Goal: Find specific page/section: Find specific page/section

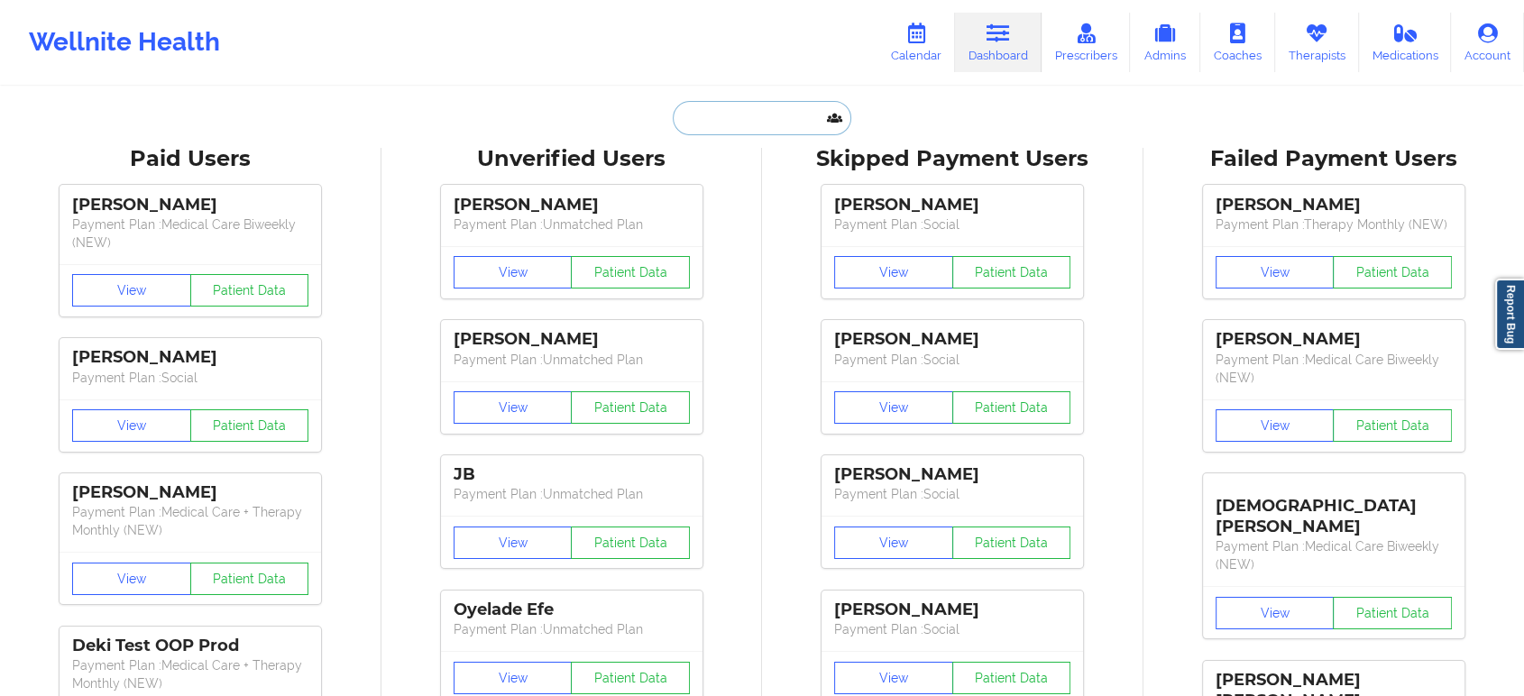
click at [794, 118] on input "text" at bounding box center [762, 118] width 179 height 34
paste input "Richetta White"
type input "Richetta White"
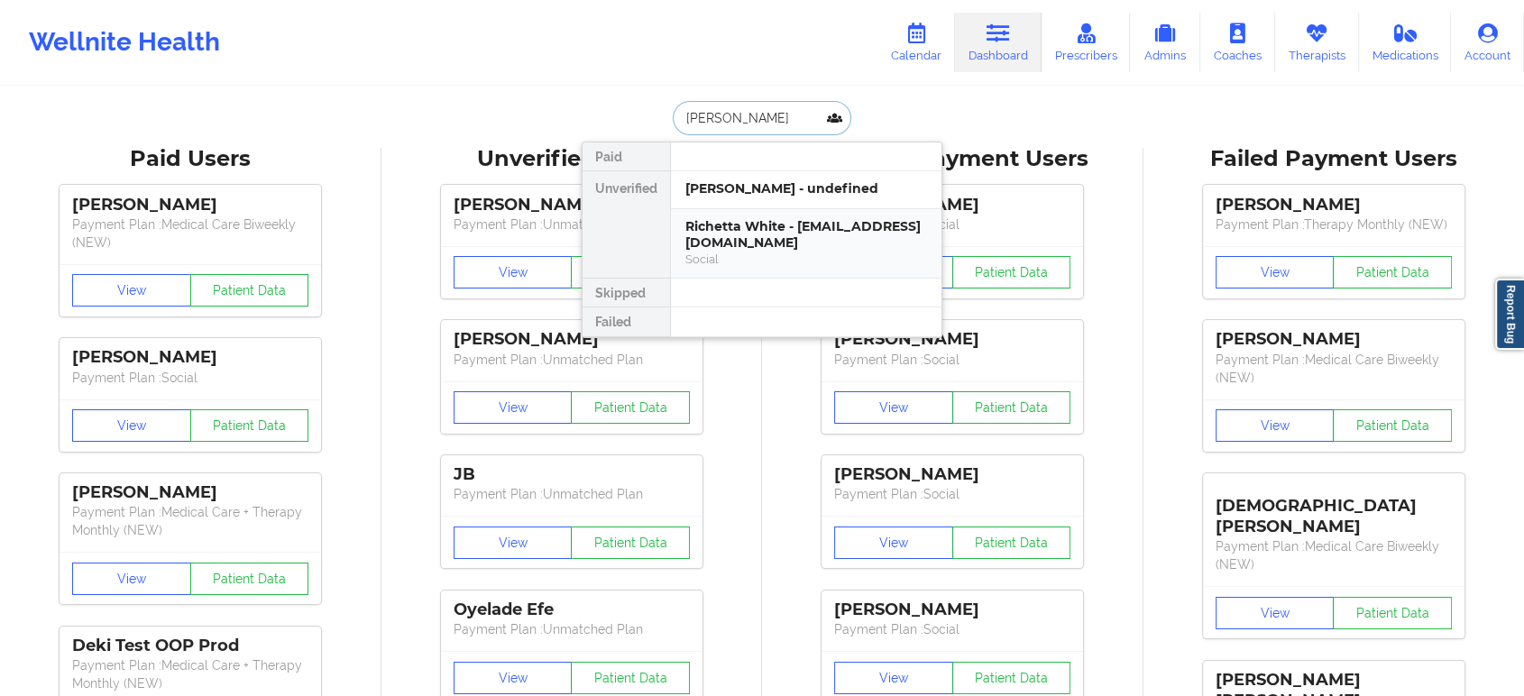
click at [730, 237] on div "Richetta White - richetta.white@yahoo.com" at bounding box center [806, 234] width 242 height 33
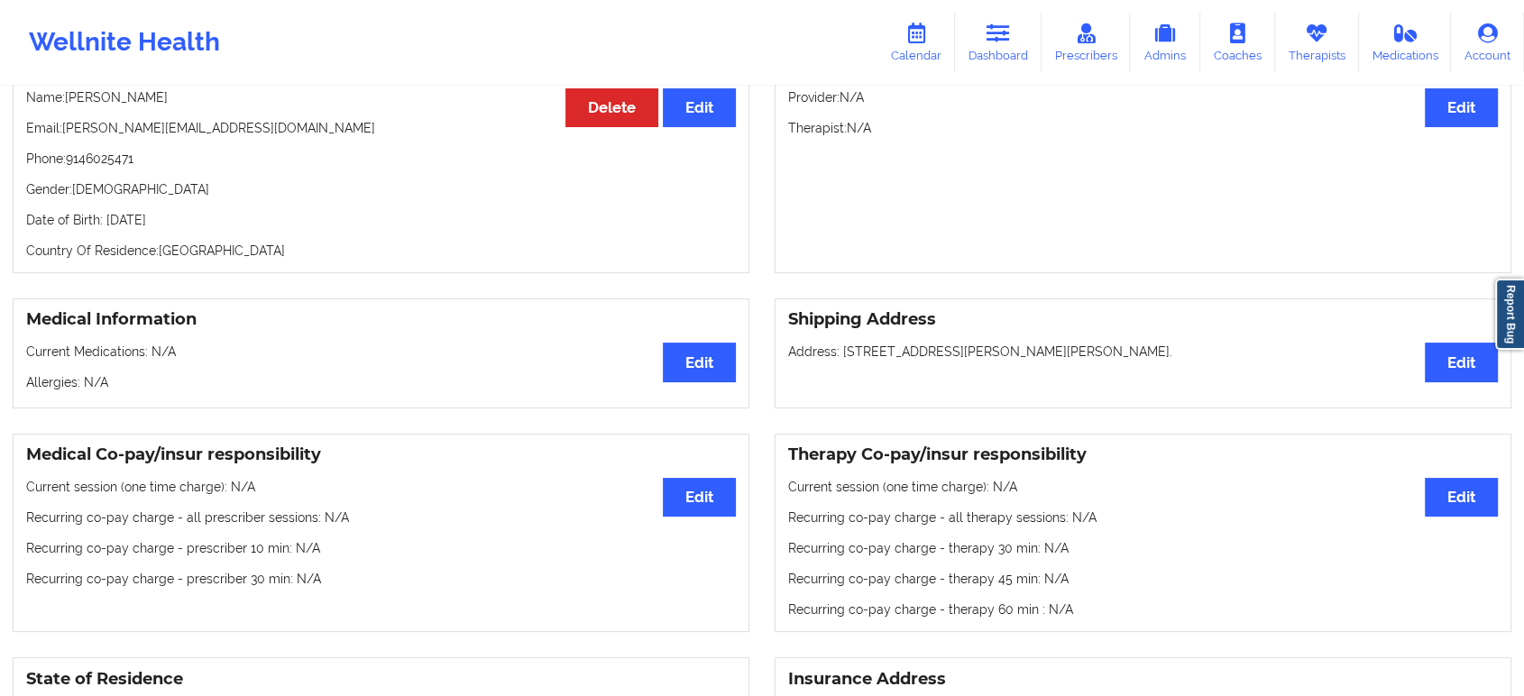
scroll to position [275, 0]
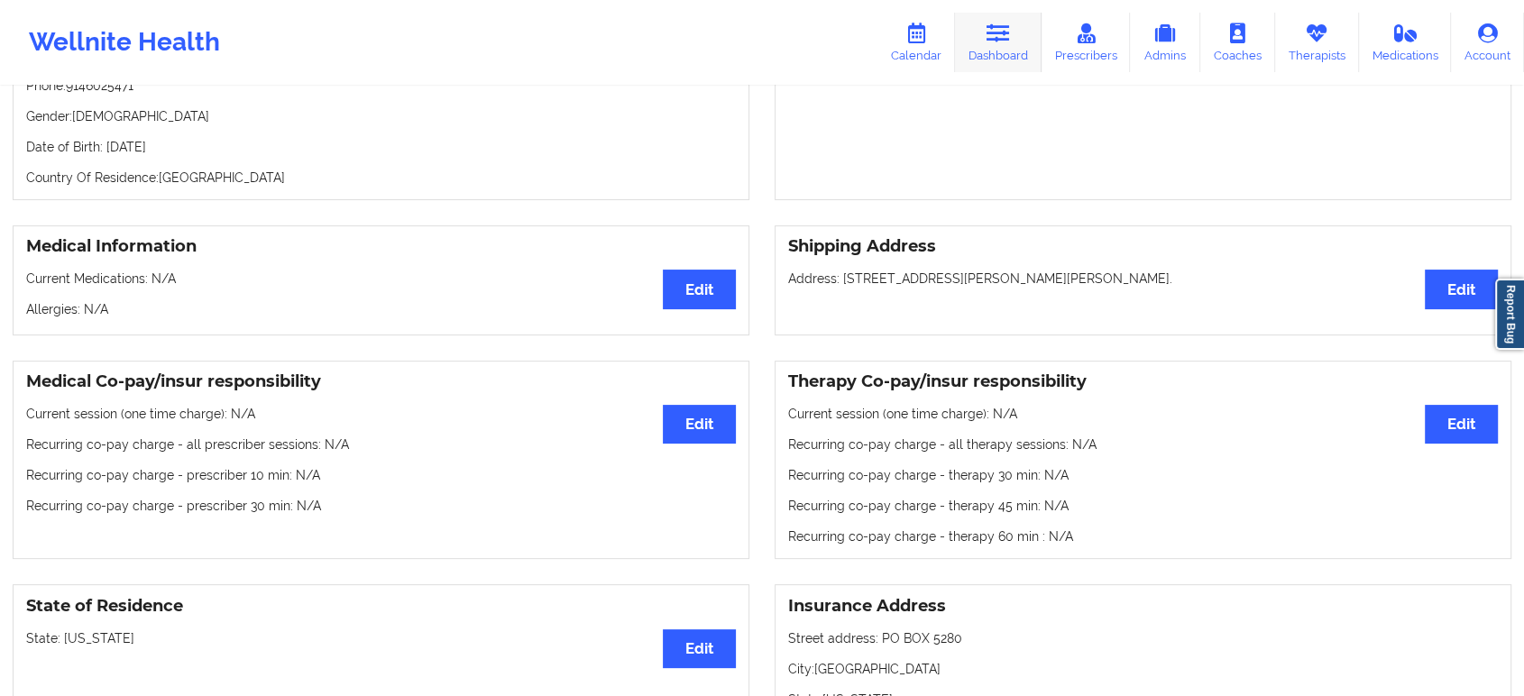
click at [995, 45] on link "Dashboard" at bounding box center [998, 43] width 87 height 60
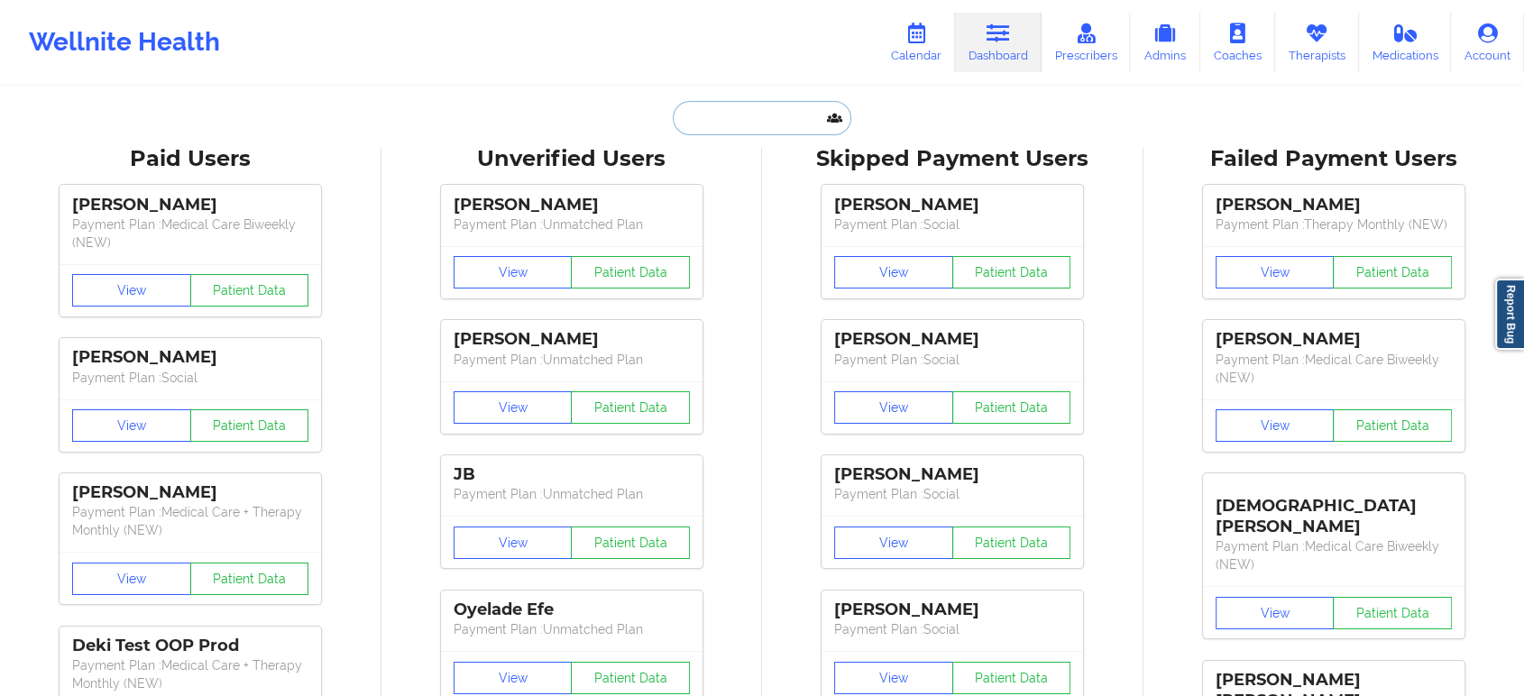
click at [767, 118] on input "text" at bounding box center [762, 118] width 179 height 34
paste input "angelina71905@gmail.com"
type input "angelina71905@gmail.com"
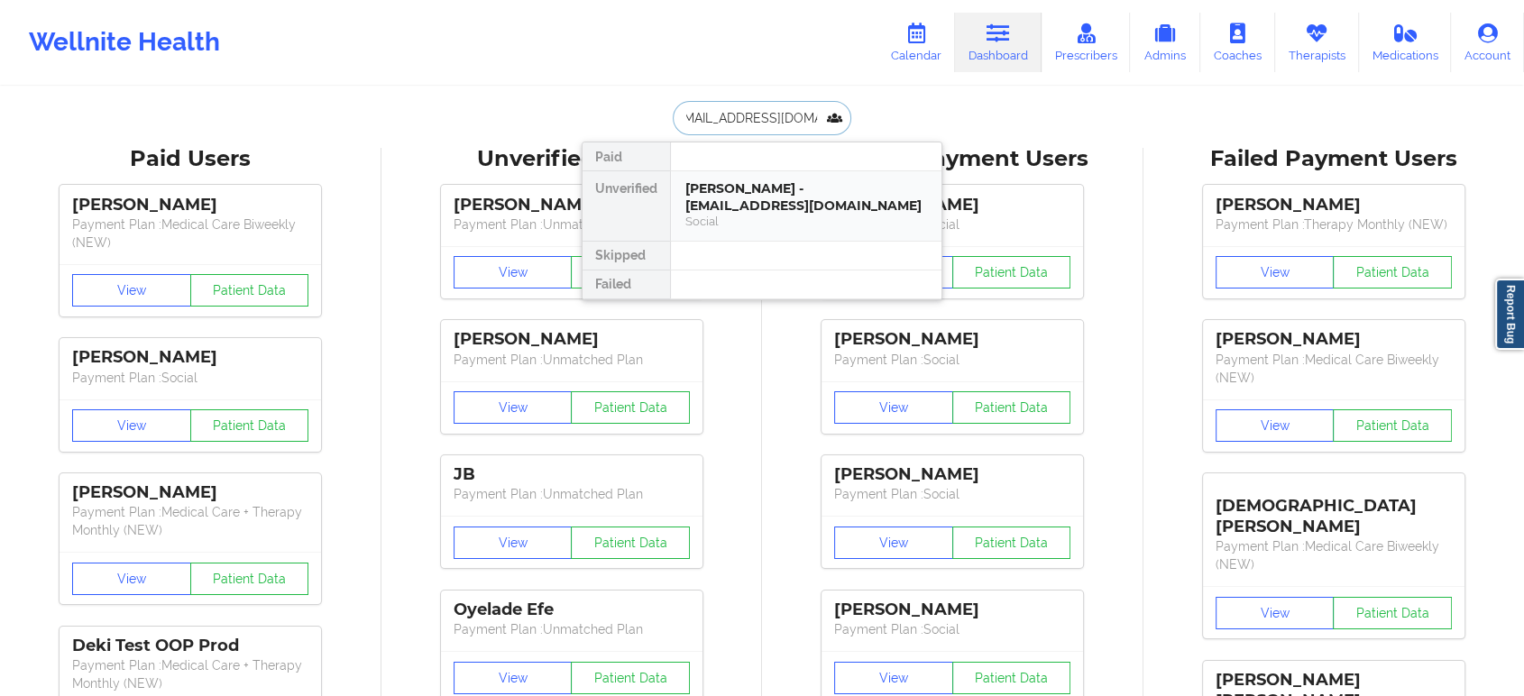
click at [763, 215] on div "Social" at bounding box center [806, 221] width 242 height 15
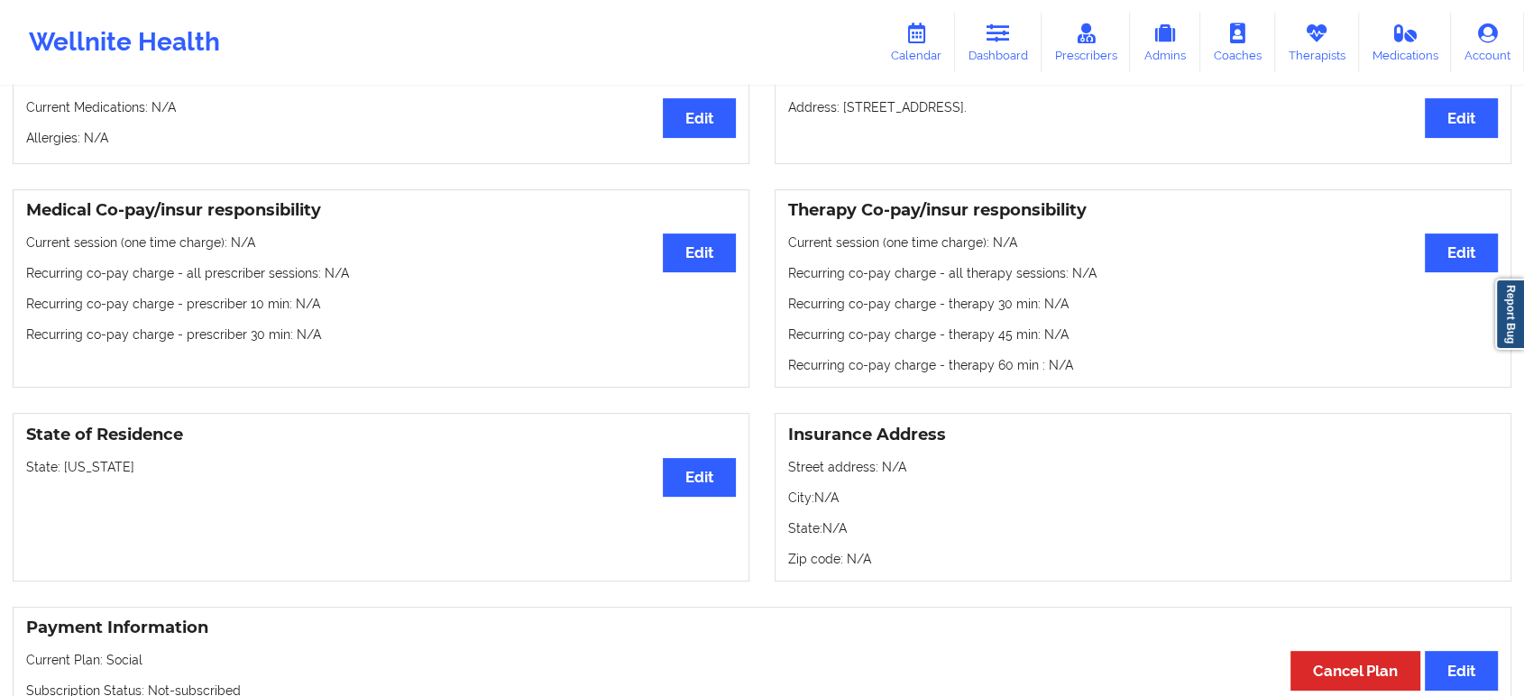
scroll to position [463, 0]
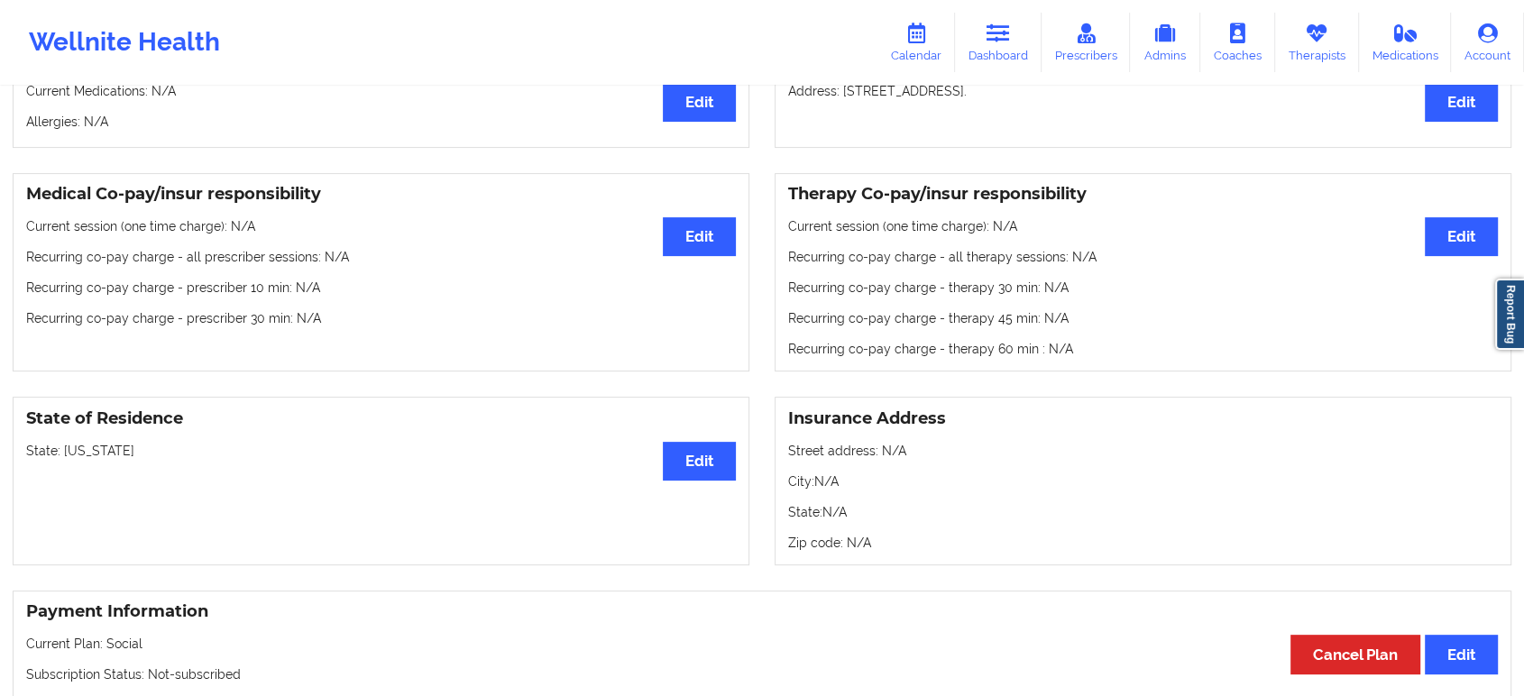
click at [79, 455] on p "State: Florida" at bounding box center [381, 451] width 710 height 18
copy p "Florida"
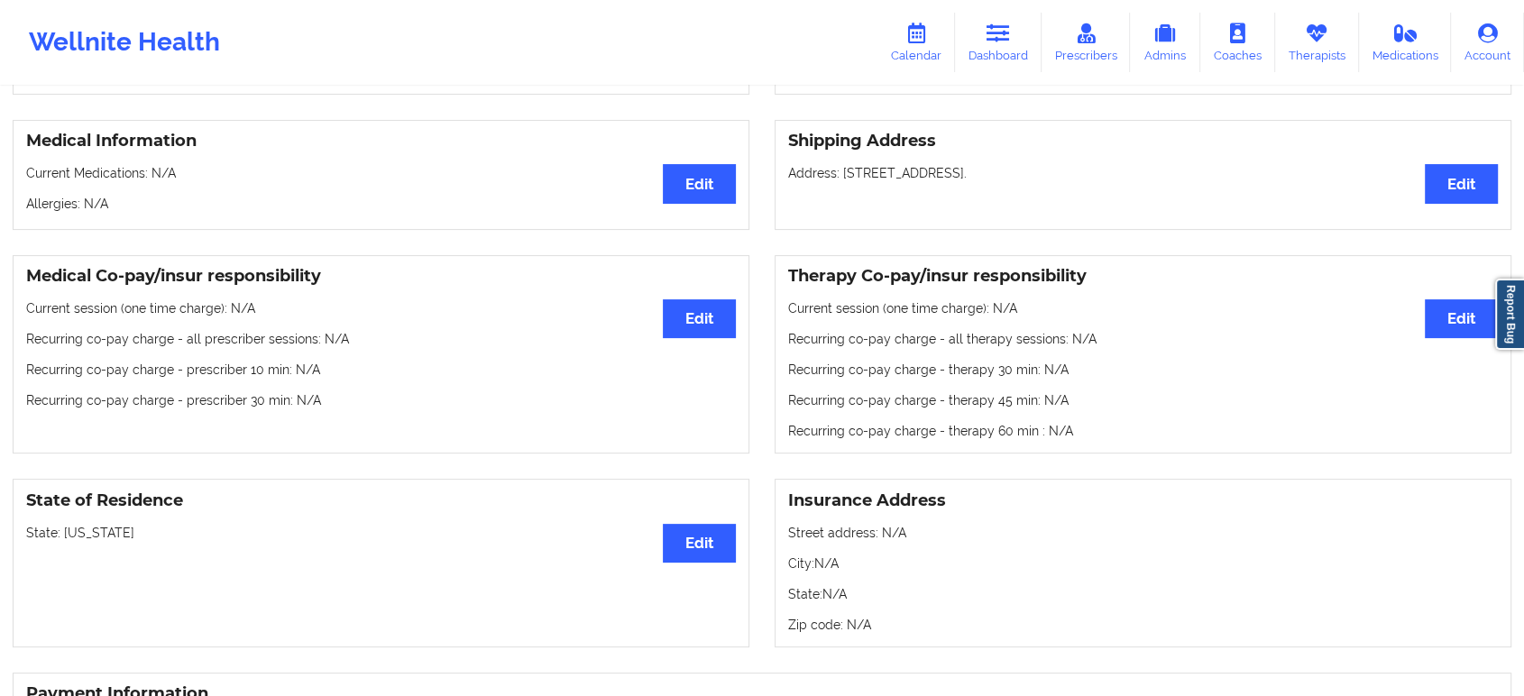
scroll to position [0, 0]
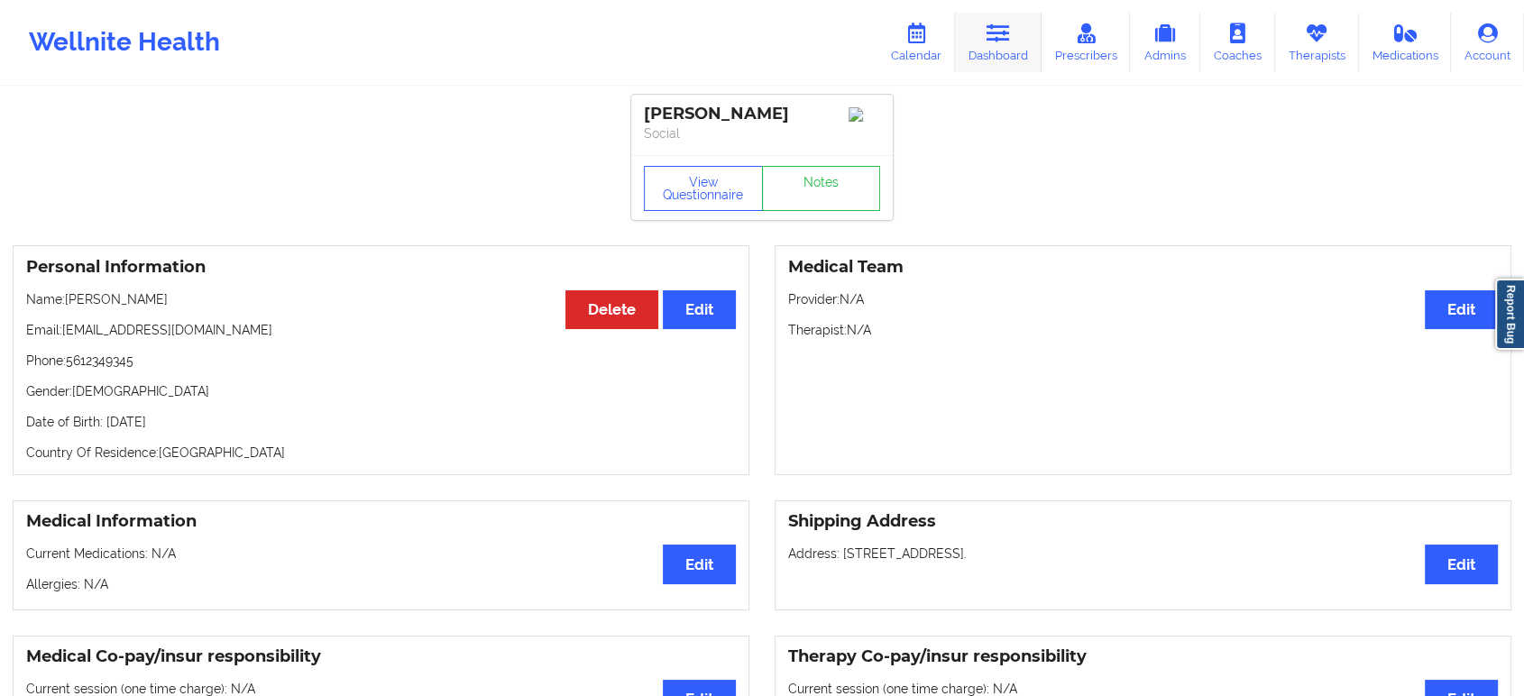
click at [987, 46] on link "Dashboard" at bounding box center [998, 43] width 87 height 60
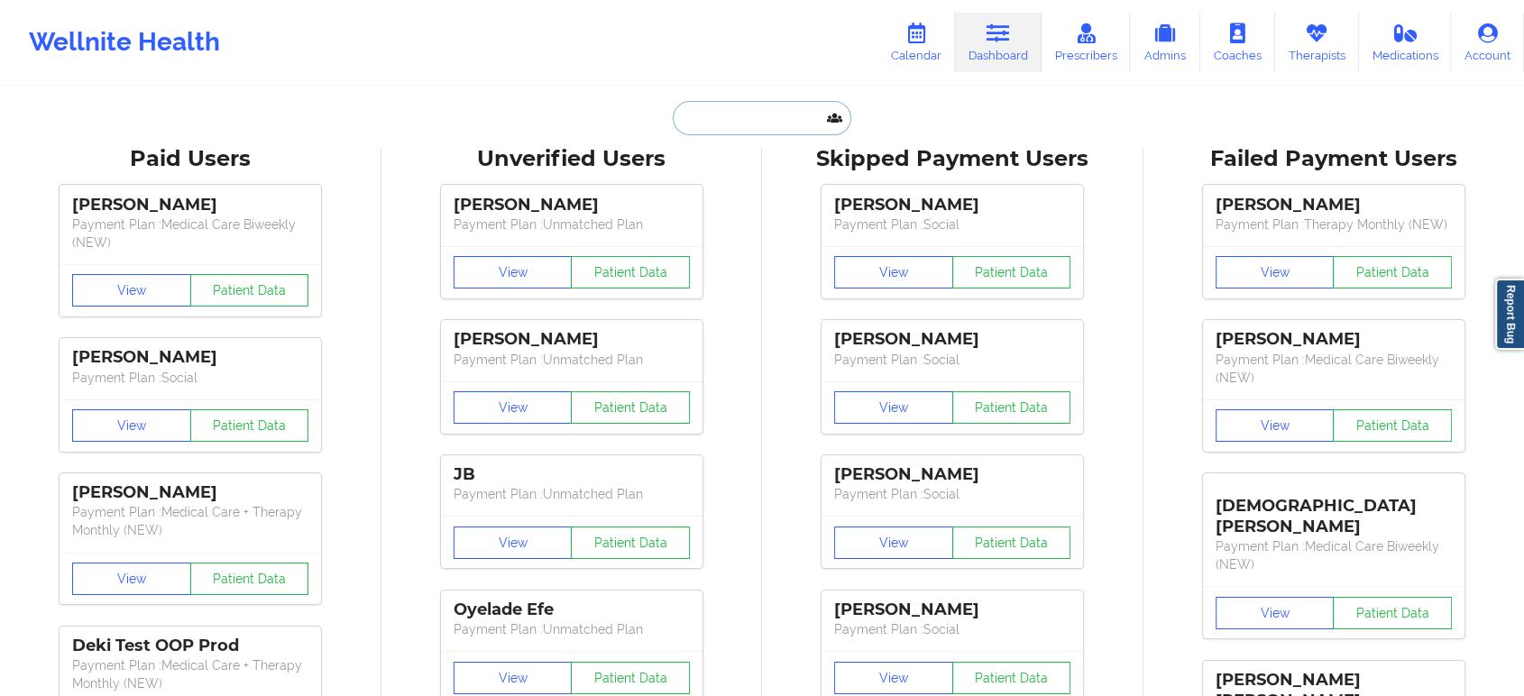
click at [777, 115] on input "text" at bounding box center [762, 118] width 179 height 34
paste input "Katherina WIbbeke (insurance lead)"
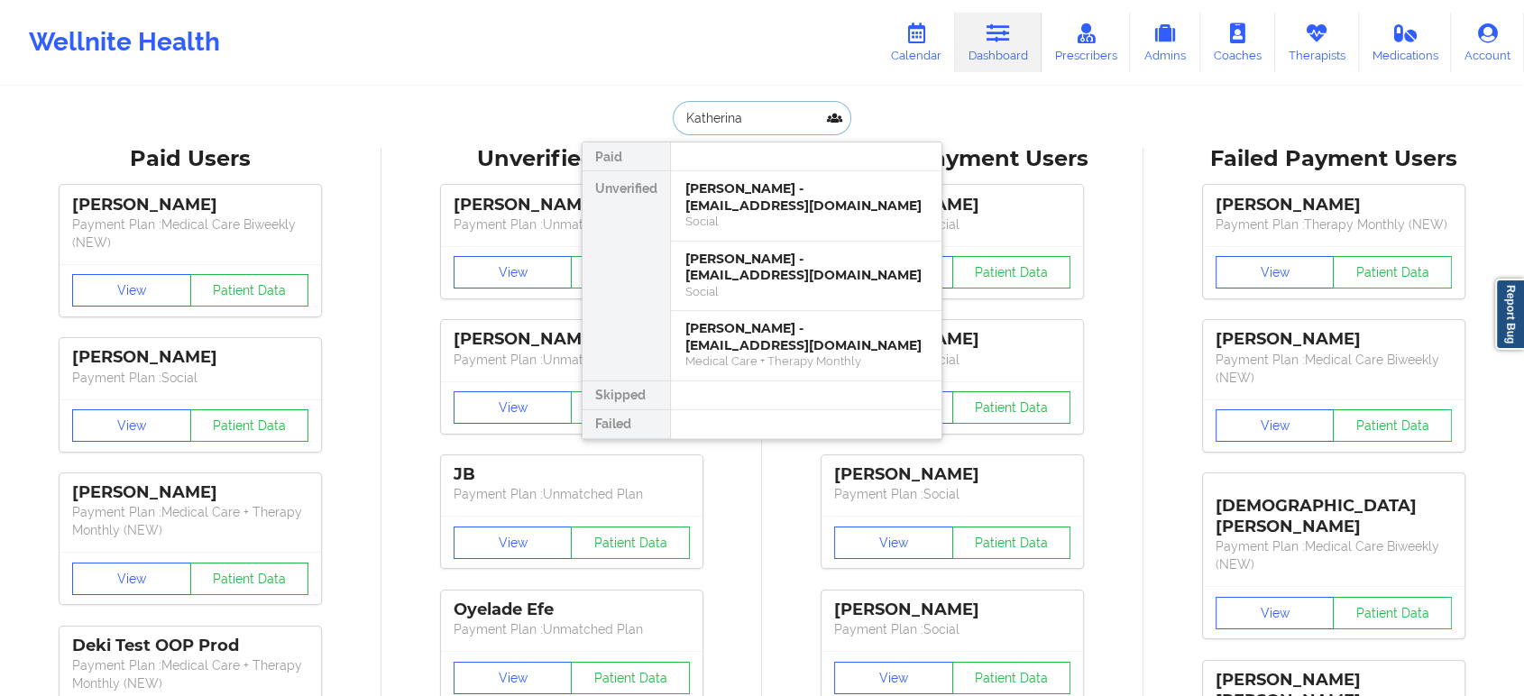
paste input "WIbbeke (insurance lead)"
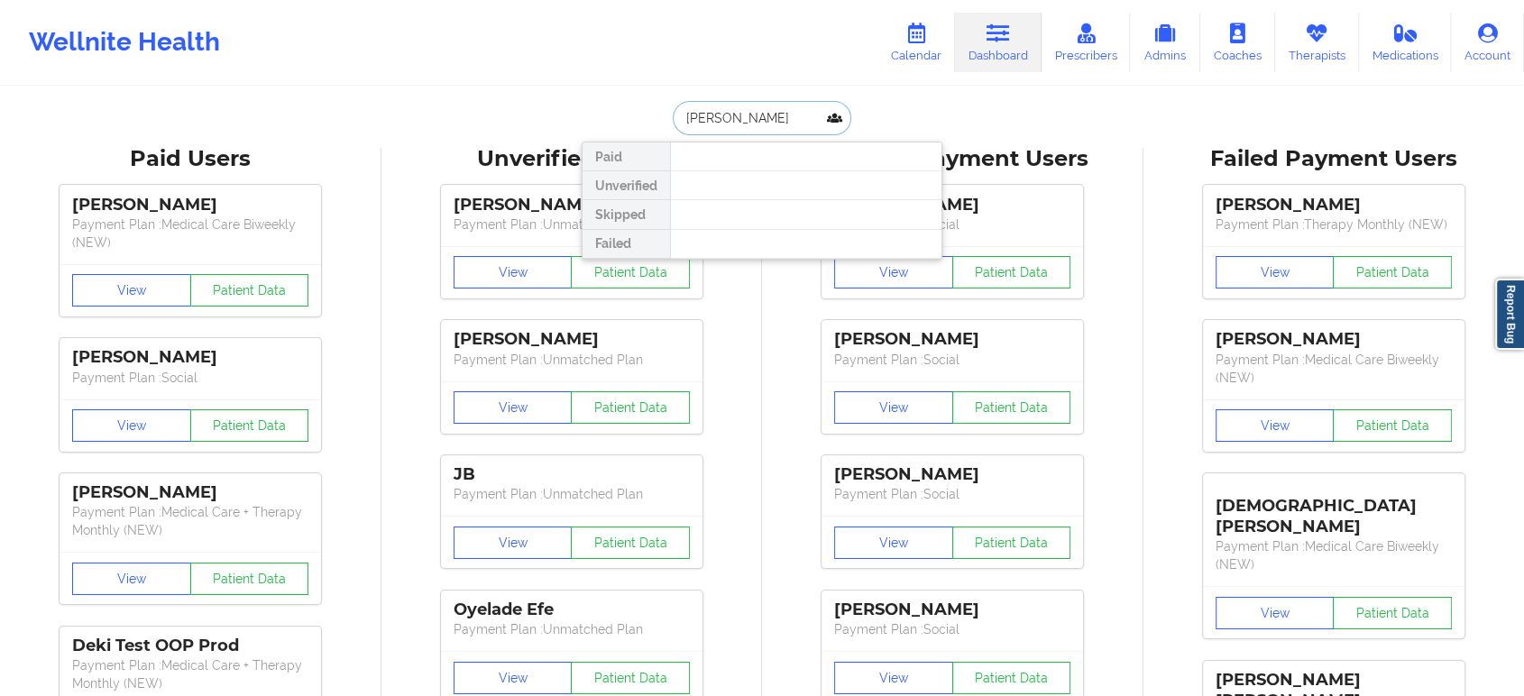
type input "WIbbeke"
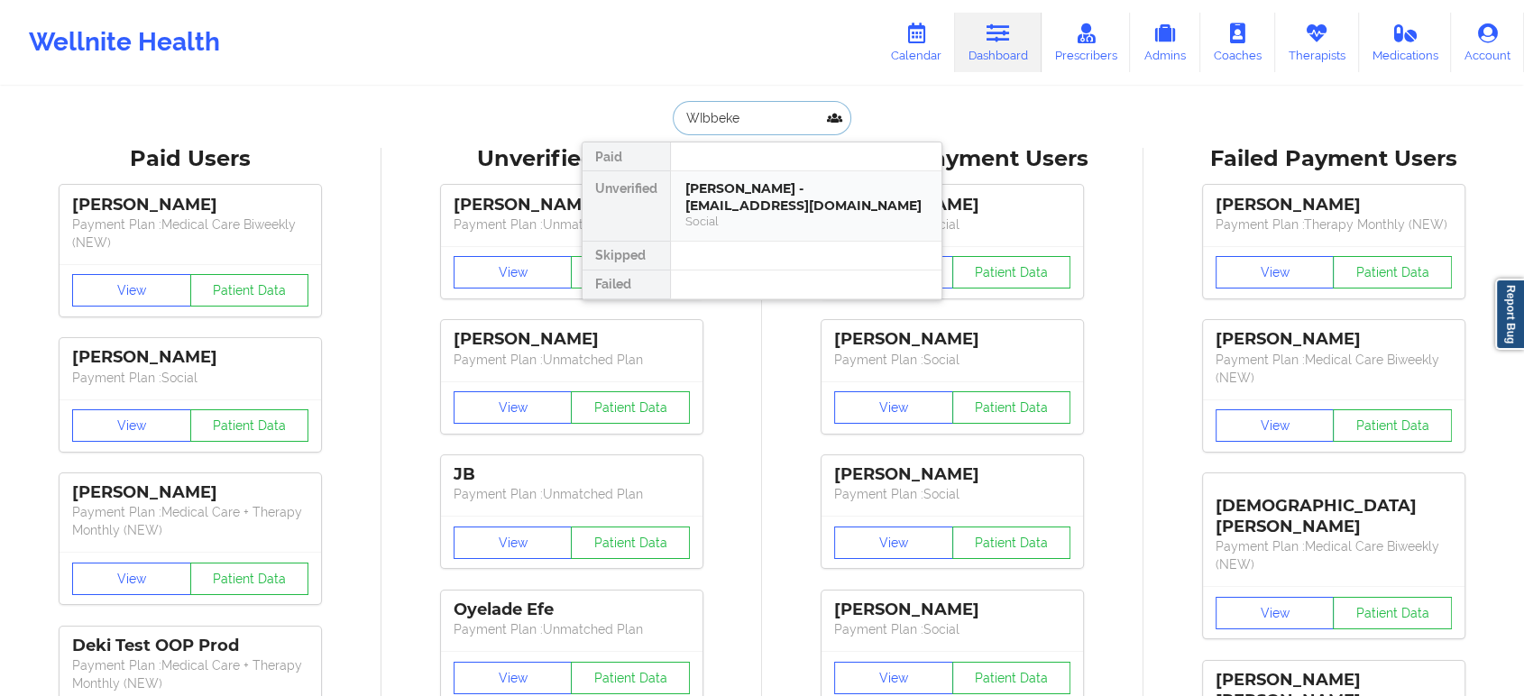
click at [803, 193] on div "Wibbeke Katherina - katitac2023@gmail.com" at bounding box center [806, 196] width 242 height 33
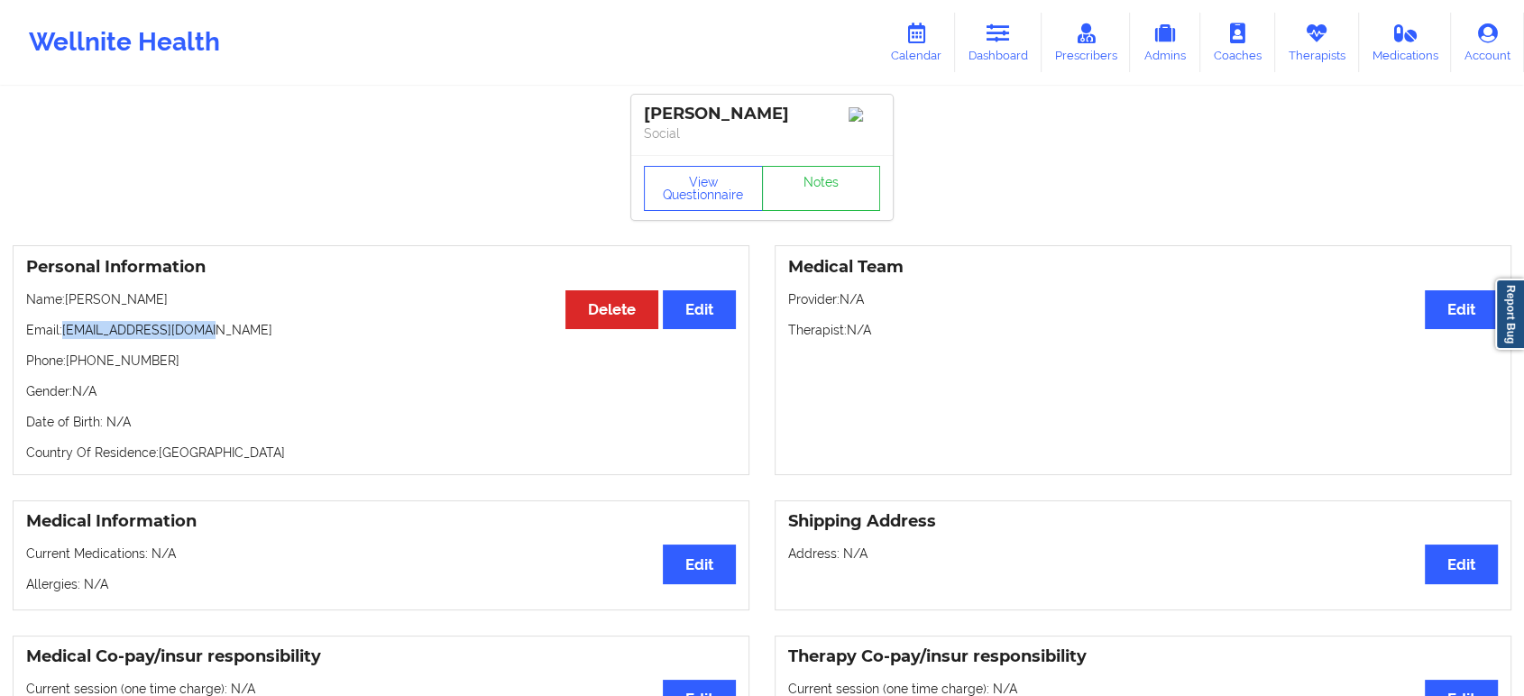
drag, startPoint x: 179, startPoint y: 335, endPoint x: 64, endPoint y: 327, distance: 115.7
click at [64, 327] on p "Email: katitac2023@gmail.com" at bounding box center [381, 330] width 710 height 18
copy p "katitac2023@gmail.com"
click at [407, 271] on h3 "Personal Information" at bounding box center [381, 267] width 710 height 21
click at [1010, 34] on icon at bounding box center [998, 33] width 23 height 20
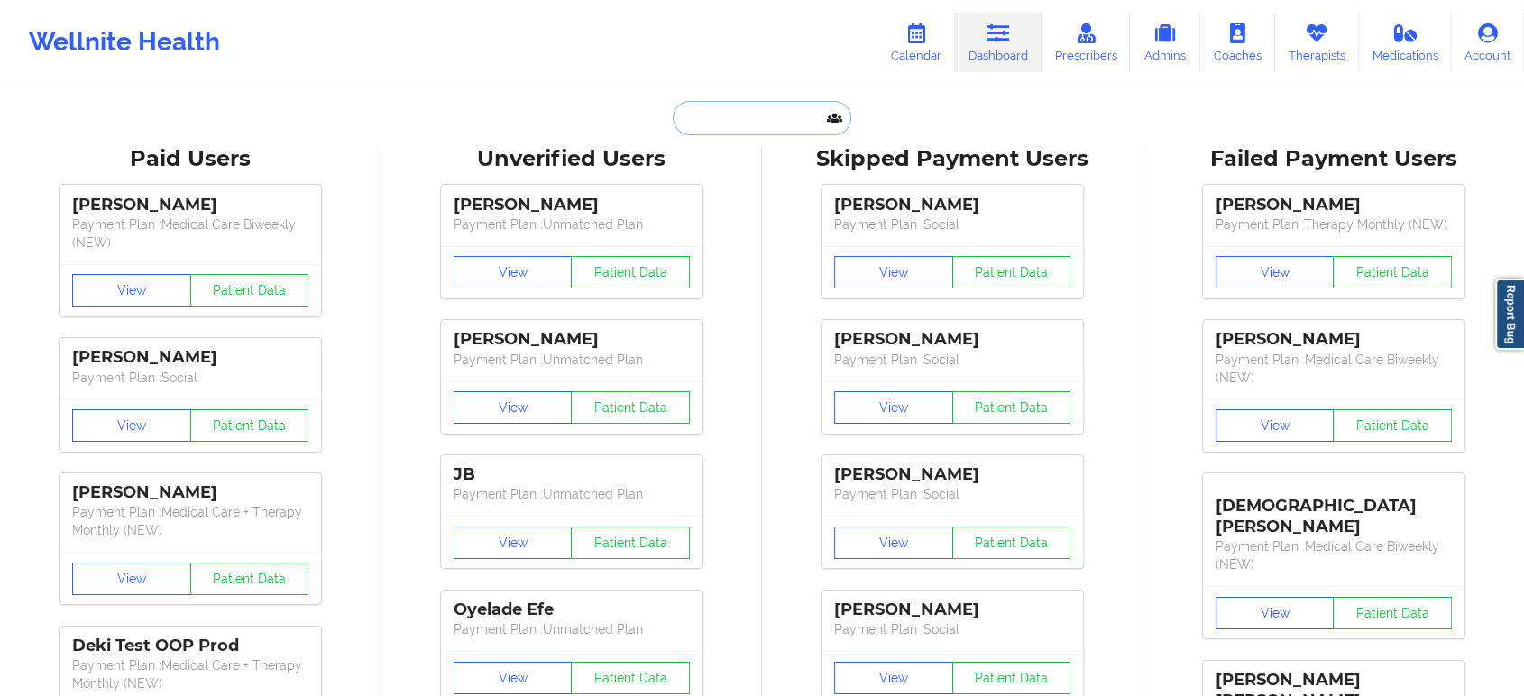
click at [750, 119] on input "text" at bounding box center [762, 118] width 179 height 34
paste input "a7clr@aol.com"
type input "a7clr@aol.com"
click at [752, 130] on input "text" at bounding box center [762, 118] width 179 height 34
paste input "lyssa4123@yahoo.com"
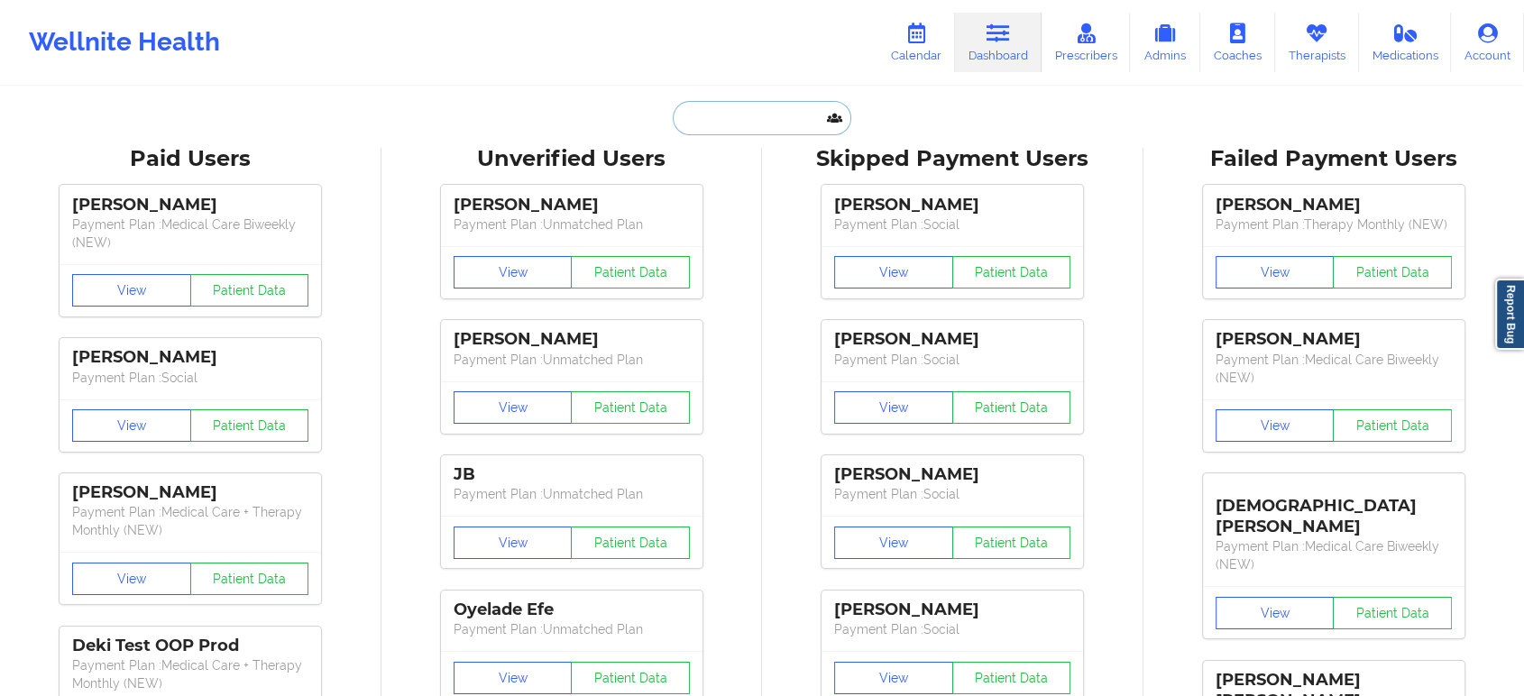
type input "lyssa4123@yahoo.com"
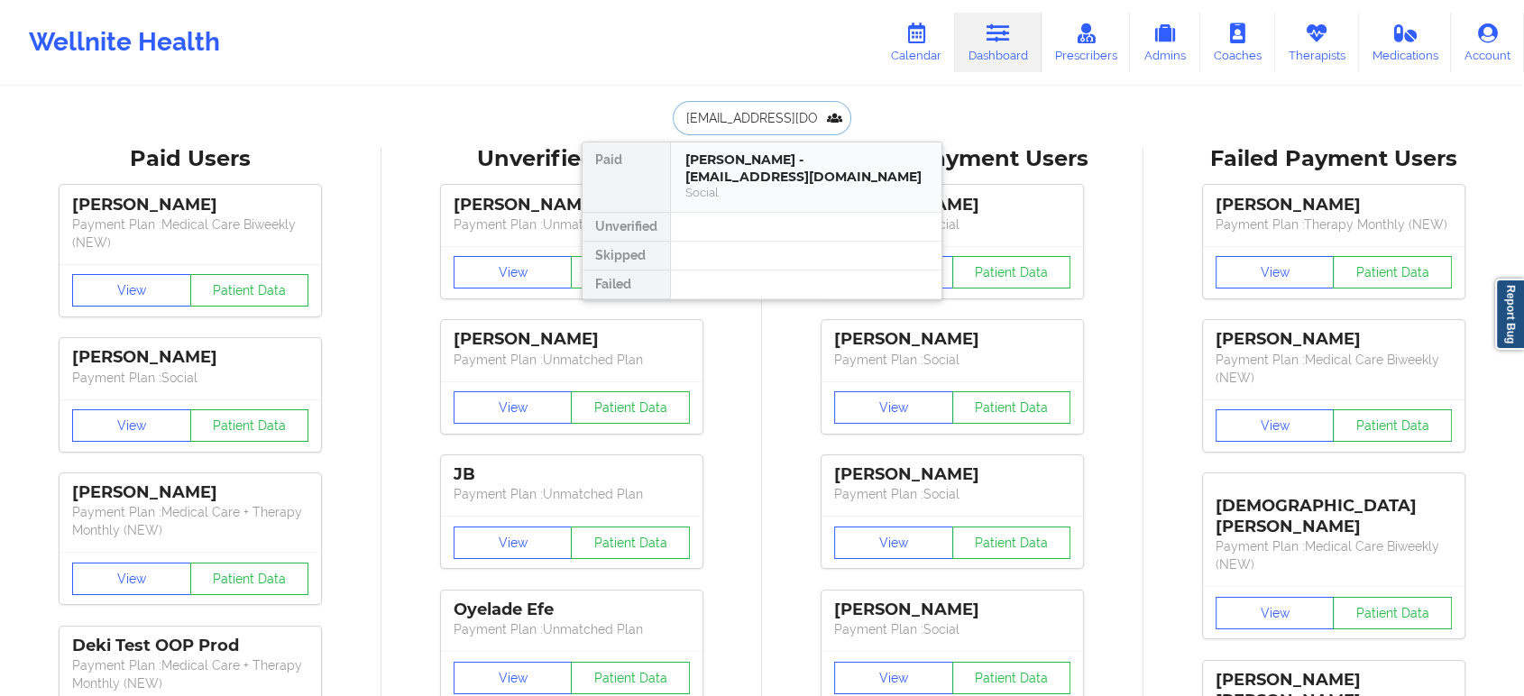
click at [759, 153] on div "Alyssa John - lyssa4123@yahoo.com" at bounding box center [806, 167] width 242 height 33
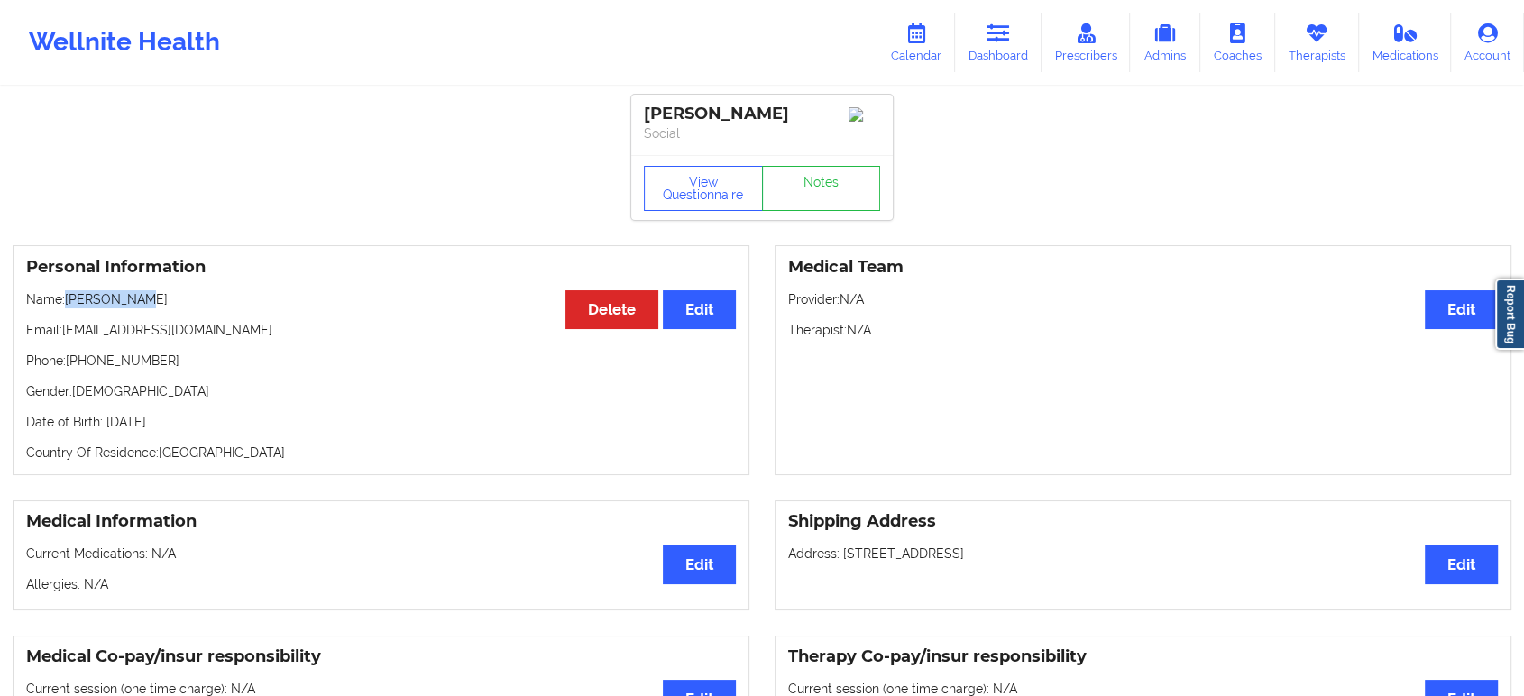
drag, startPoint x: 151, startPoint y: 308, endPoint x: 68, endPoint y: 313, distance: 83.1
click at [68, 308] on p "Name: Alyssa John" at bounding box center [381, 299] width 710 height 18
copy p "Alyssa John"
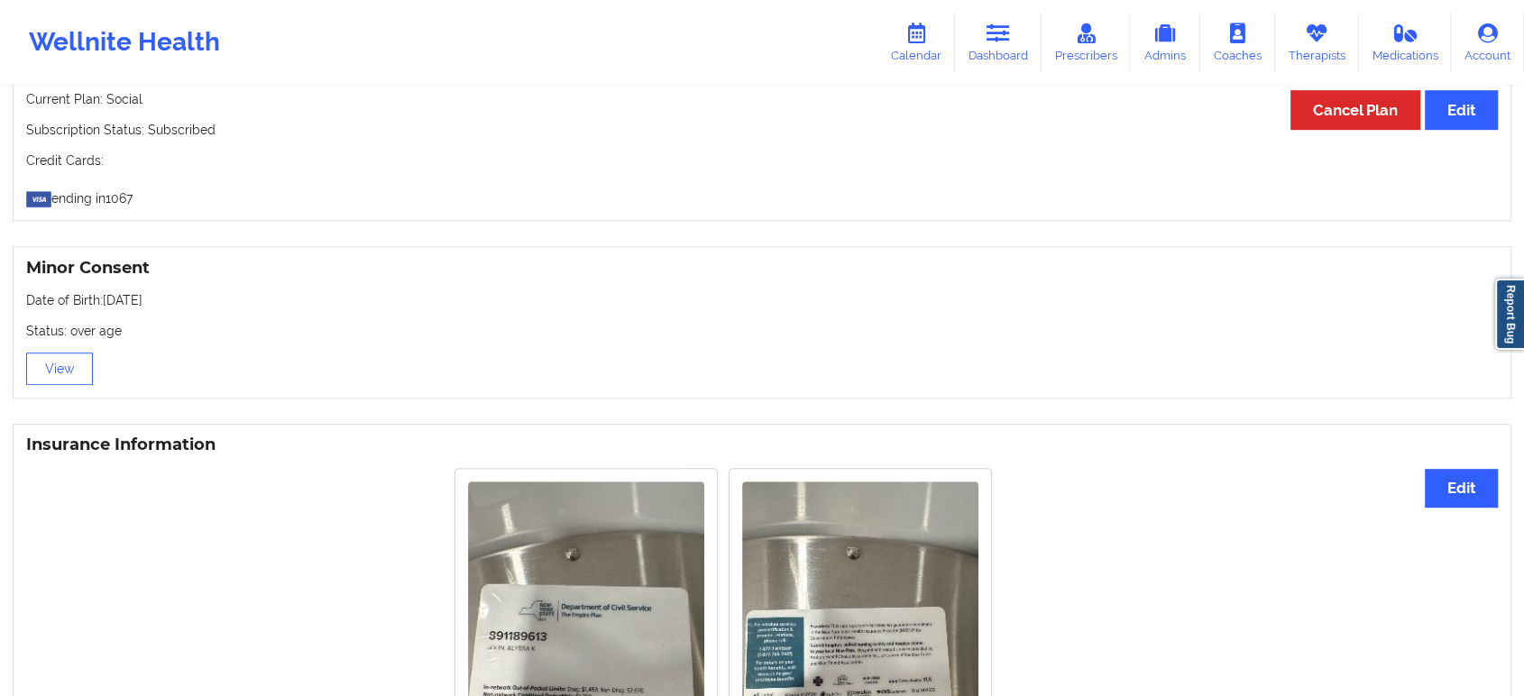
scroll to position [1475, 0]
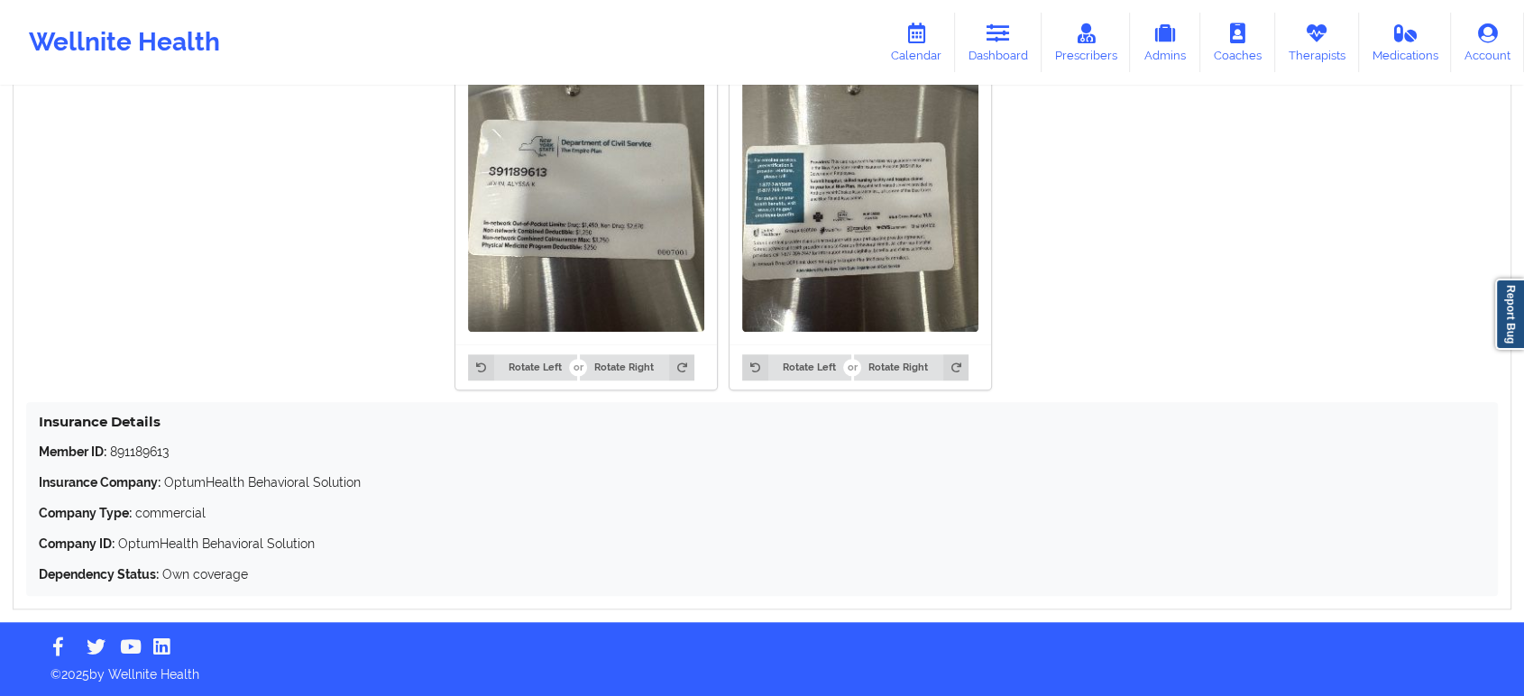
click at [133, 457] on p "Member ID: 891189613" at bounding box center [762, 452] width 1446 height 18
copy p "891189613"
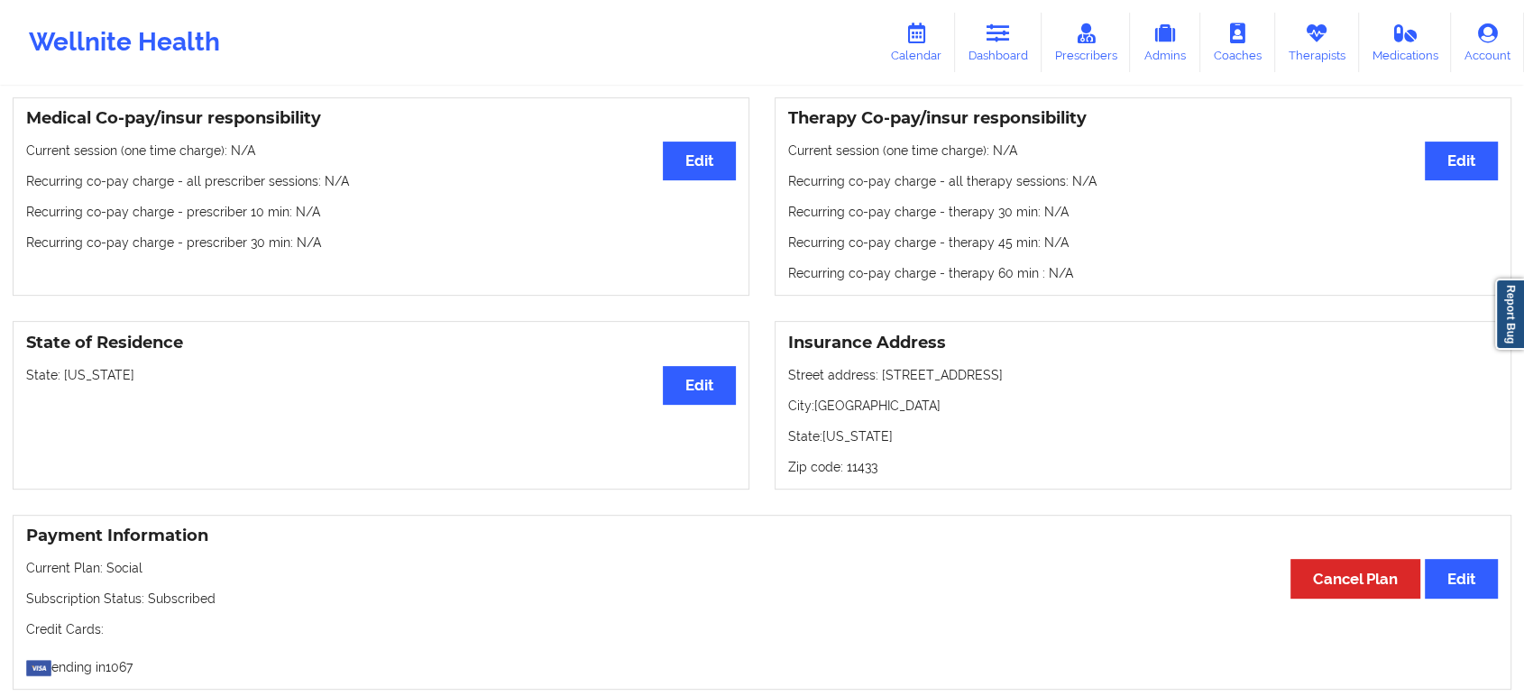
scroll to position [0, 0]
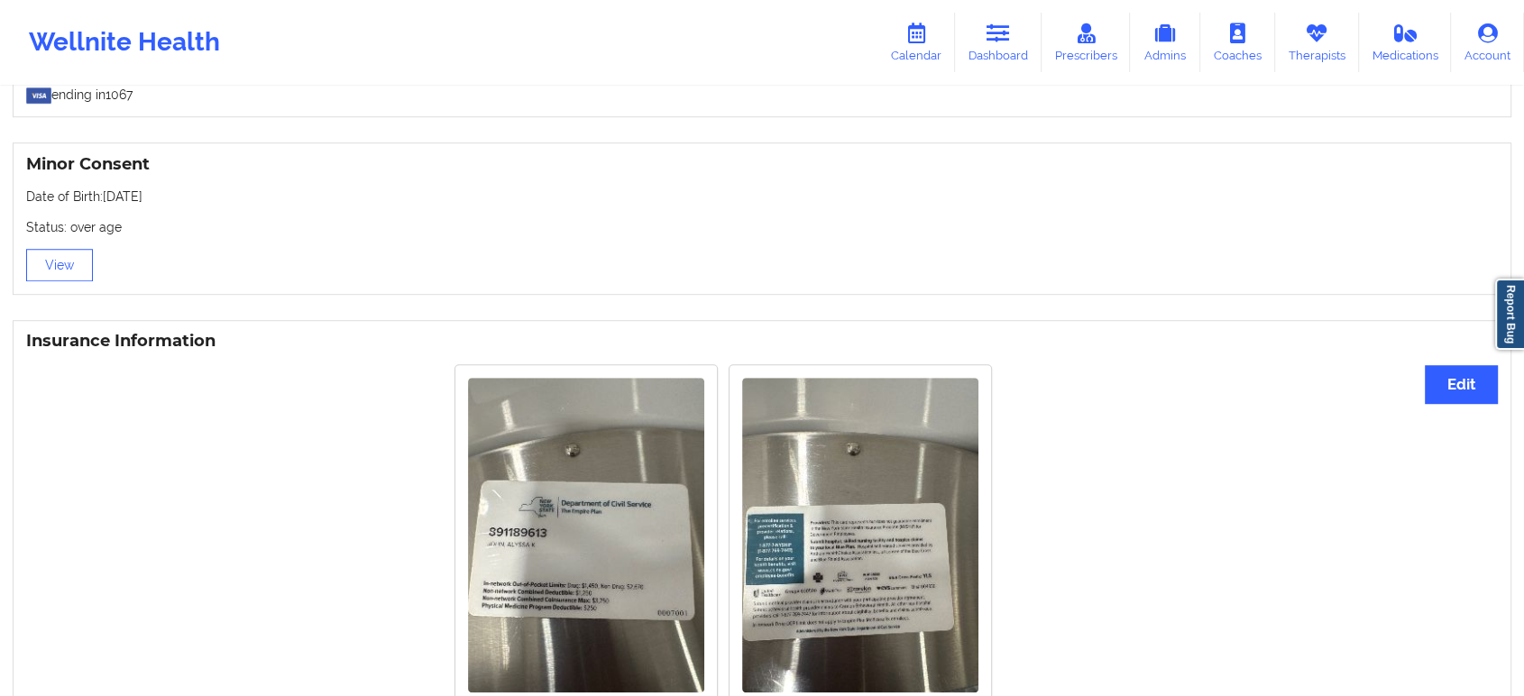
drag, startPoint x: 363, startPoint y: 459, endPoint x: 371, endPoint y: 446, distance: 14.5
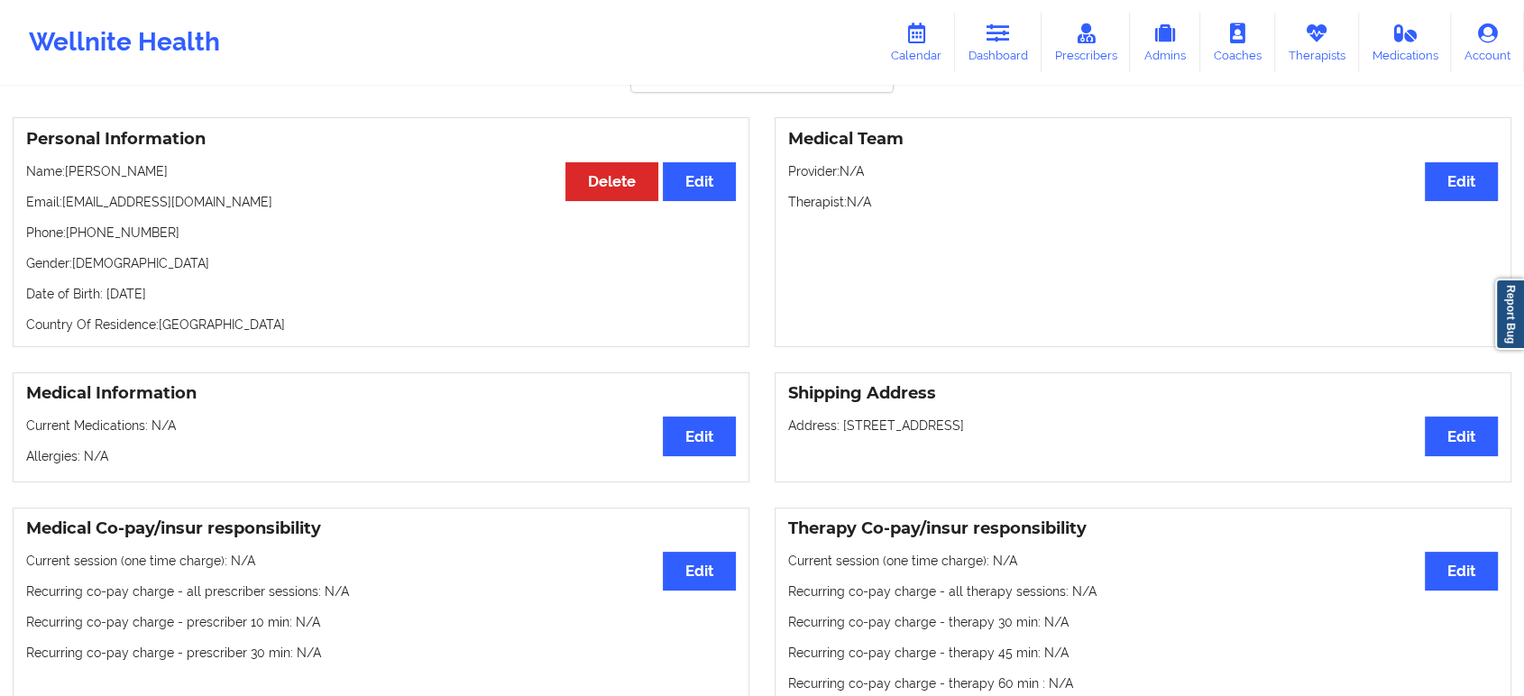
scroll to position [94, 0]
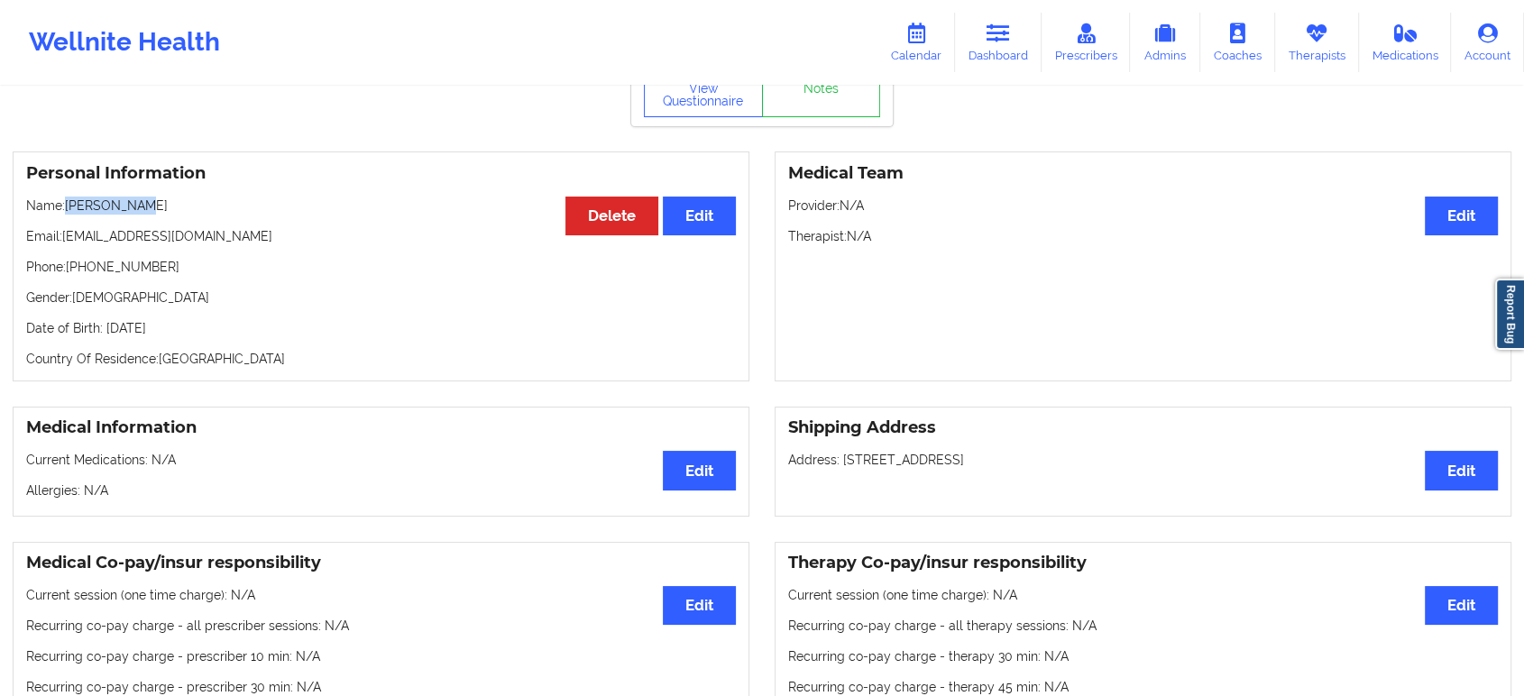
drag, startPoint x: 169, startPoint y: 212, endPoint x: 66, endPoint y: 201, distance: 103.4
click at [66, 201] on p "Name: Alyssa John" at bounding box center [381, 206] width 710 height 18
copy p "Alyssa John"
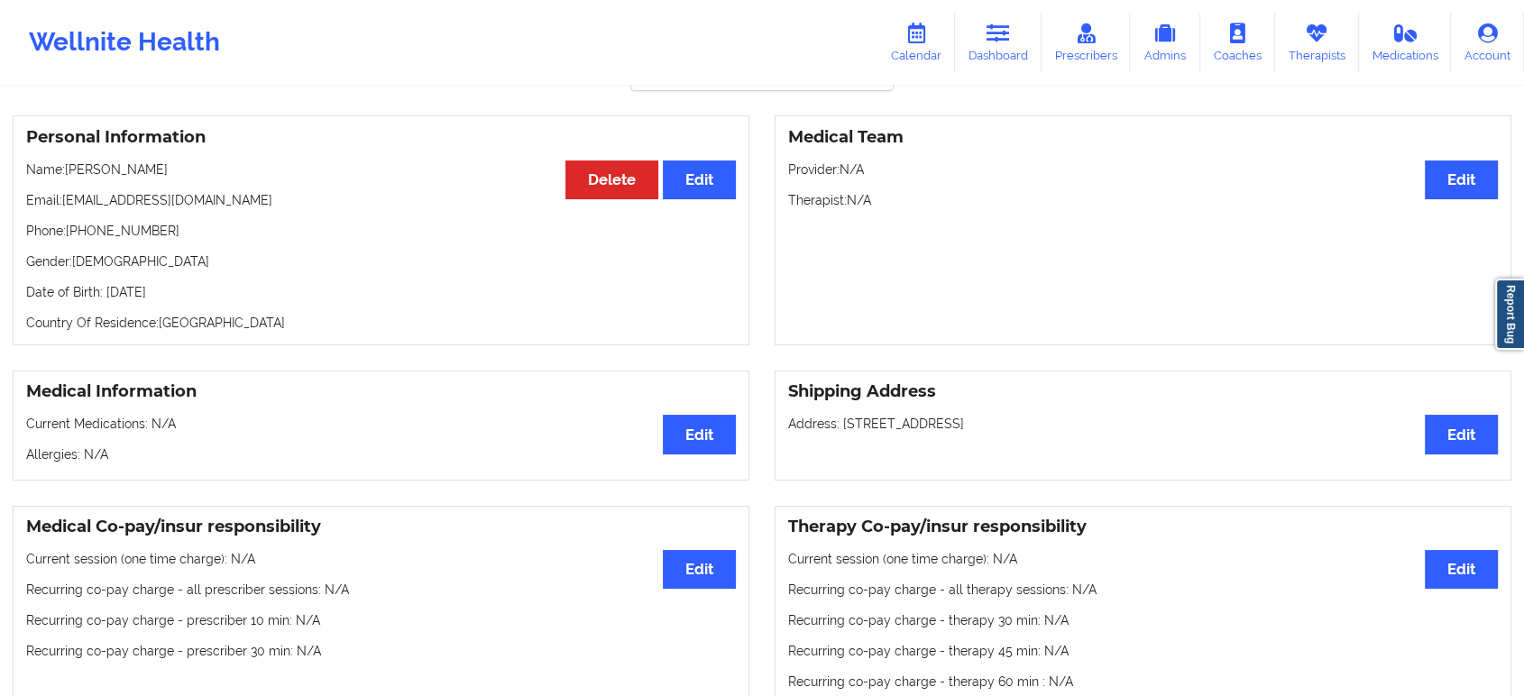
scroll to position [0, 0]
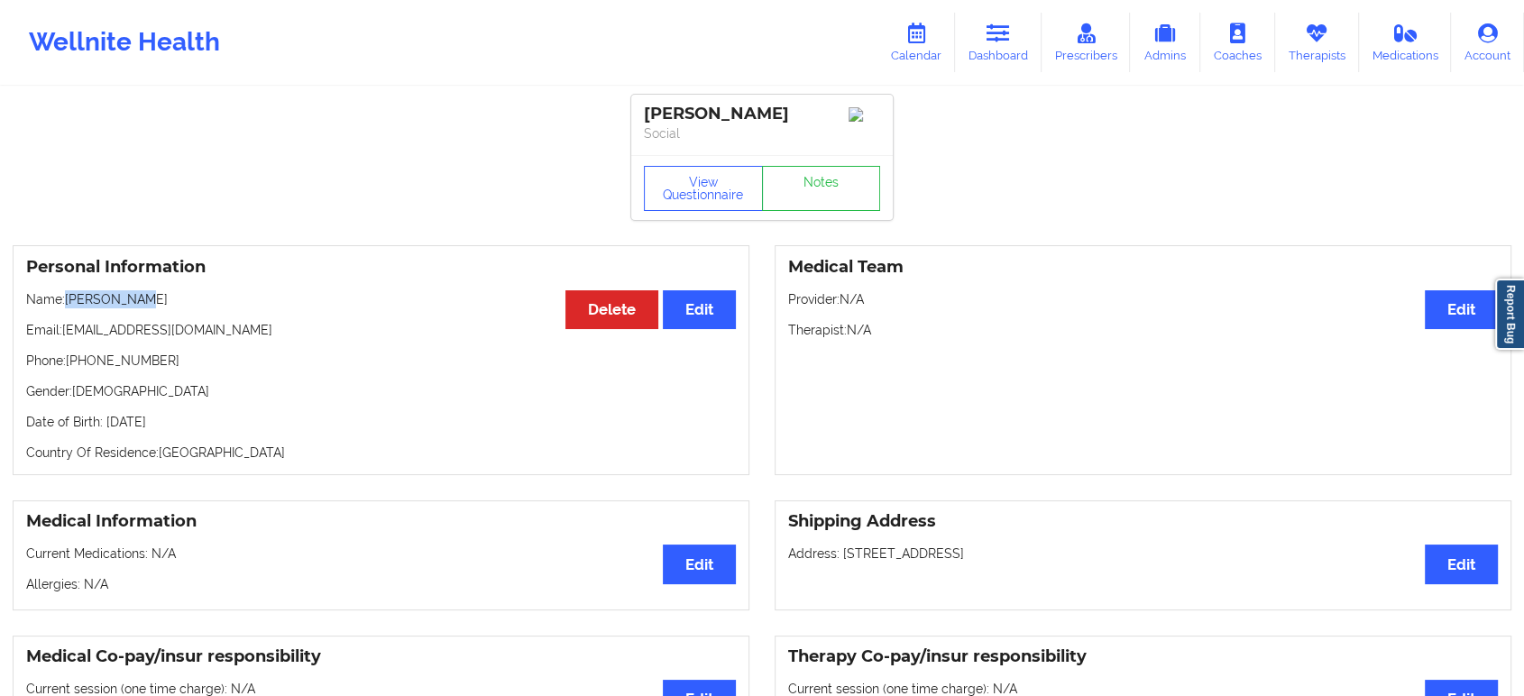
drag, startPoint x: 173, startPoint y: 304, endPoint x: 69, endPoint y: 307, distance: 104.6
click at [69, 307] on p "Name: Alyssa John" at bounding box center [381, 299] width 710 height 18
copy p "Alyssa John"
click at [1024, 44] on link "Dashboard" at bounding box center [998, 43] width 87 height 60
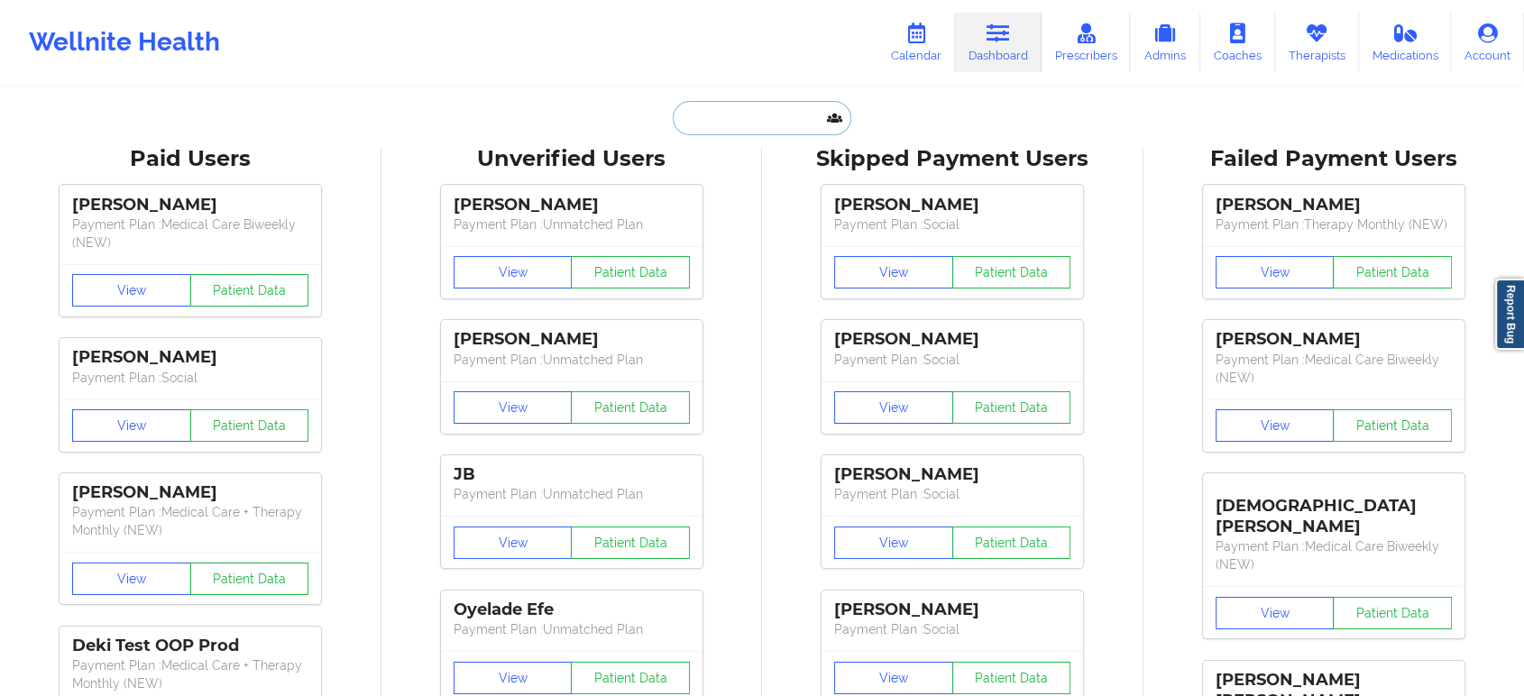
click at [782, 115] on input "text" at bounding box center [762, 118] width 179 height 34
paste input "miossi@gmail.com"
type input "miossi@gmail.com"
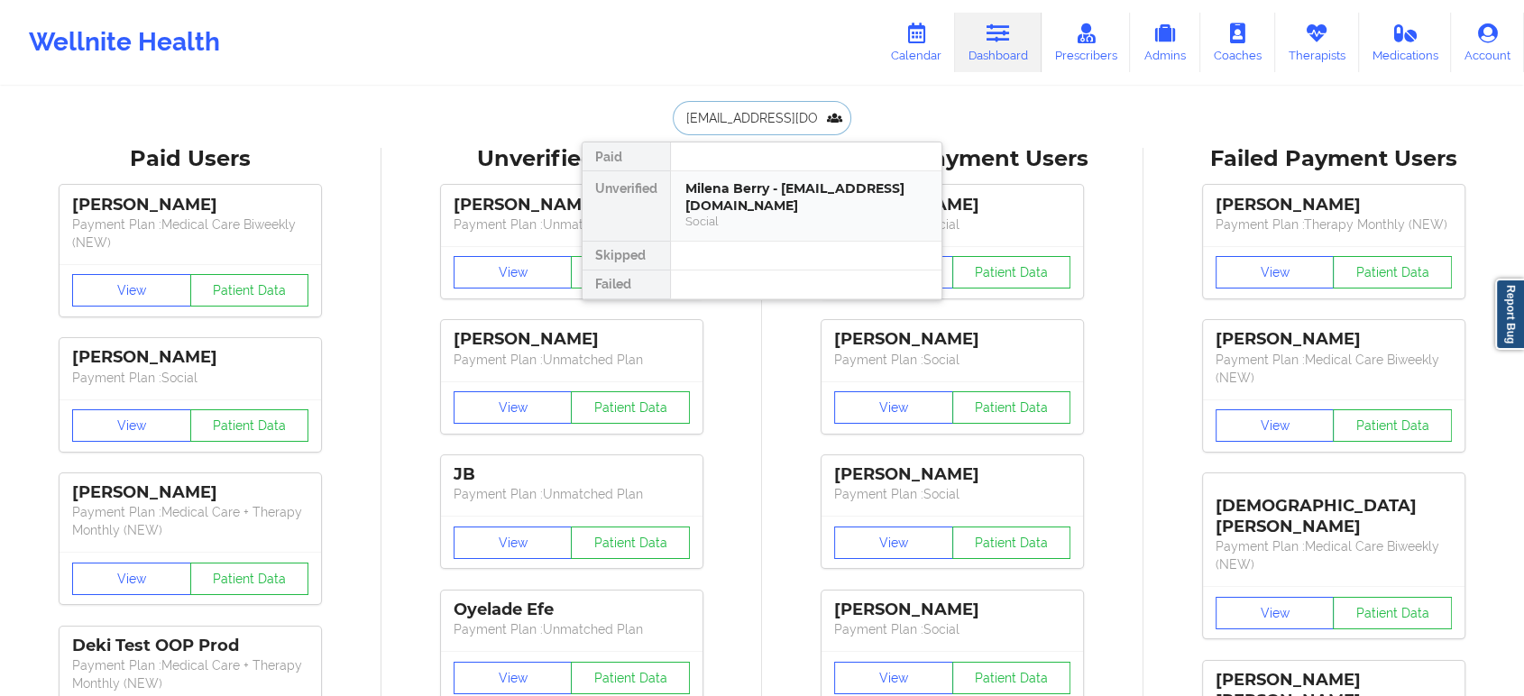
click at [744, 214] on div "Social" at bounding box center [806, 221] width 242 height 15
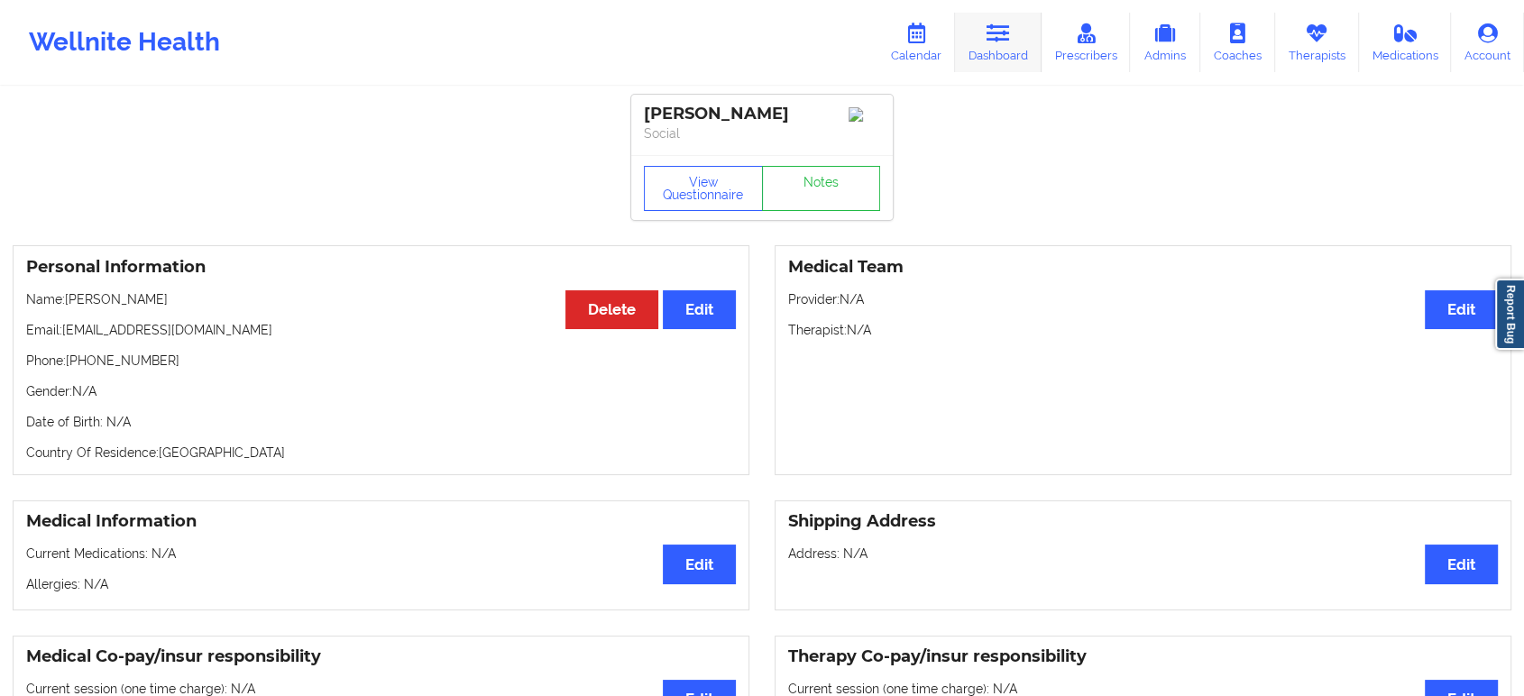
click at [1010, 23] on icon at bounding box center [998, 33] width 23 height 20
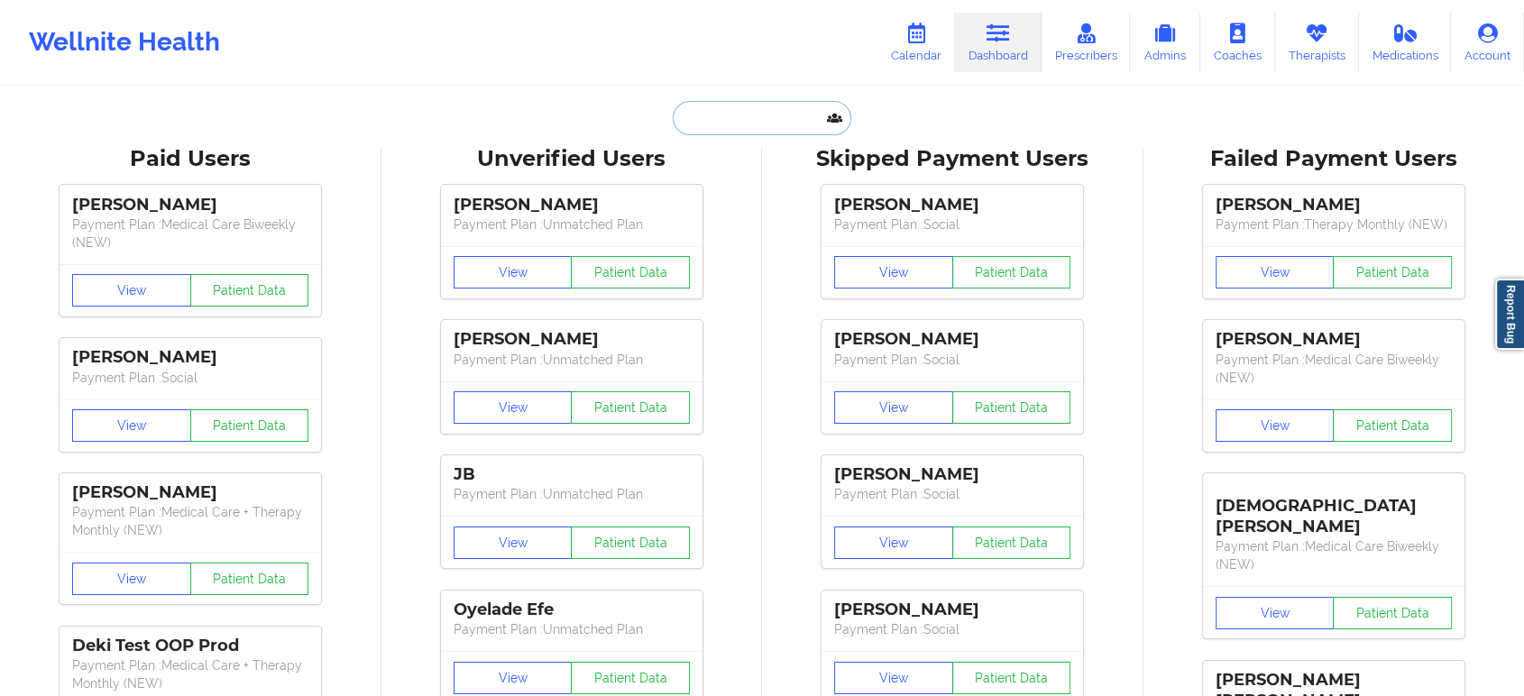
click at [766, 124] on input "text" at bounding box center [762, 118] width 179 height 34
paste input "COURT CARMOUCHE"
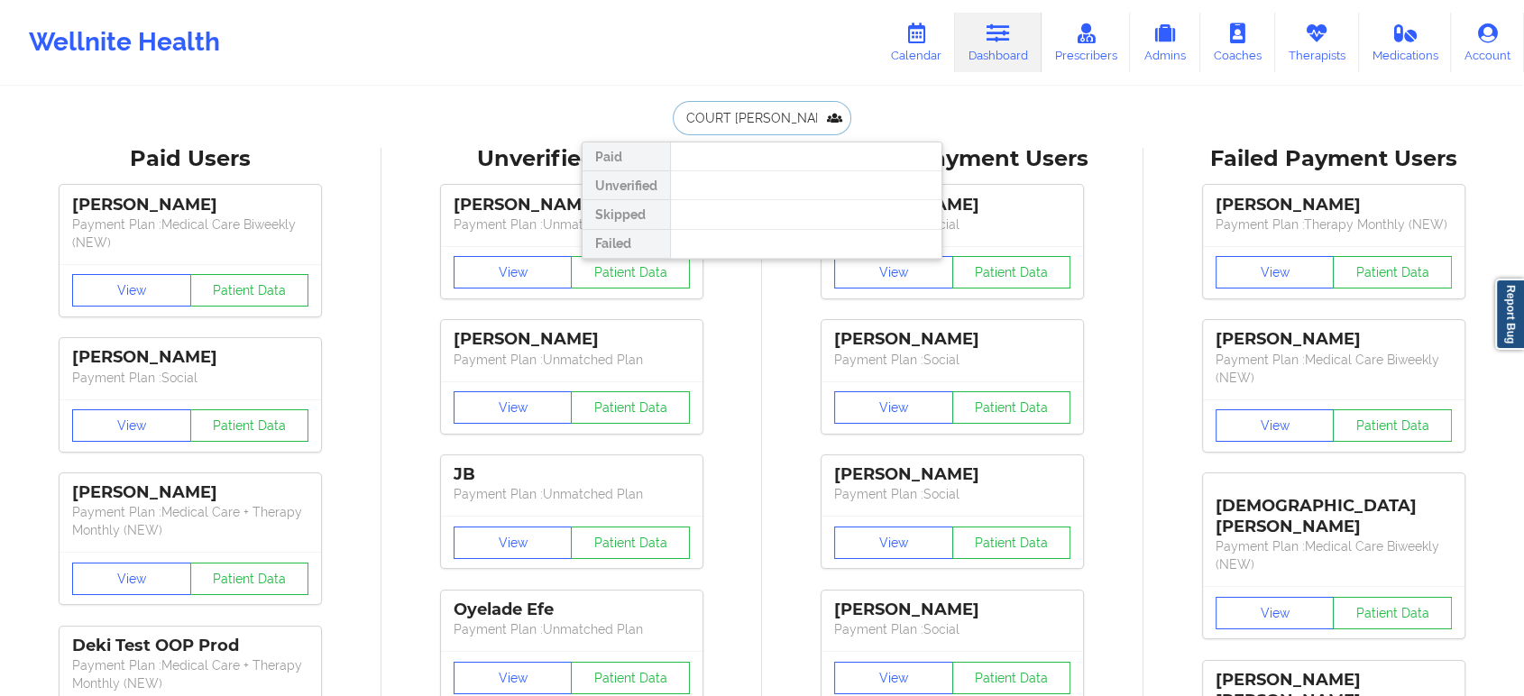
paste input "Gerry Mike"
type input "Gerry Mike"
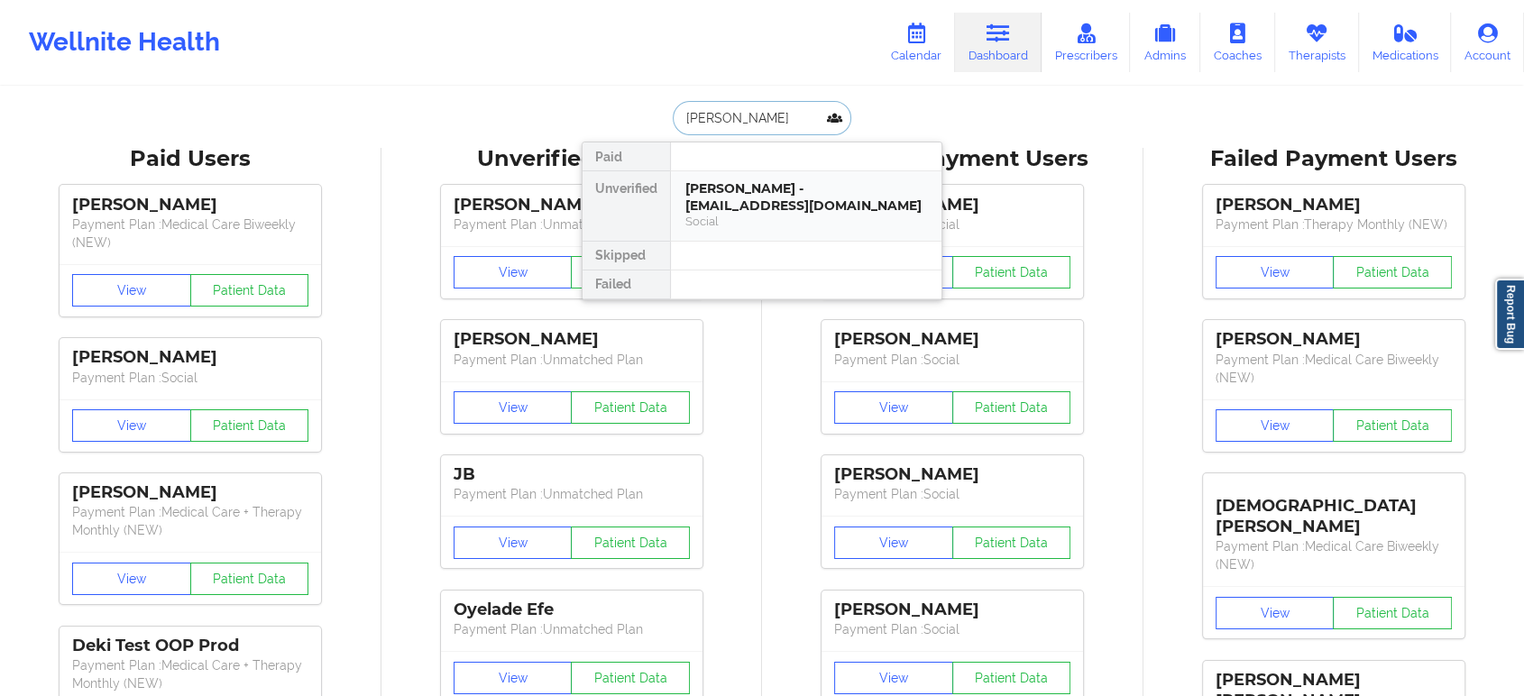
click at [776, 222] on div "Social" at bounding box center [806, 221] width 242 height 15
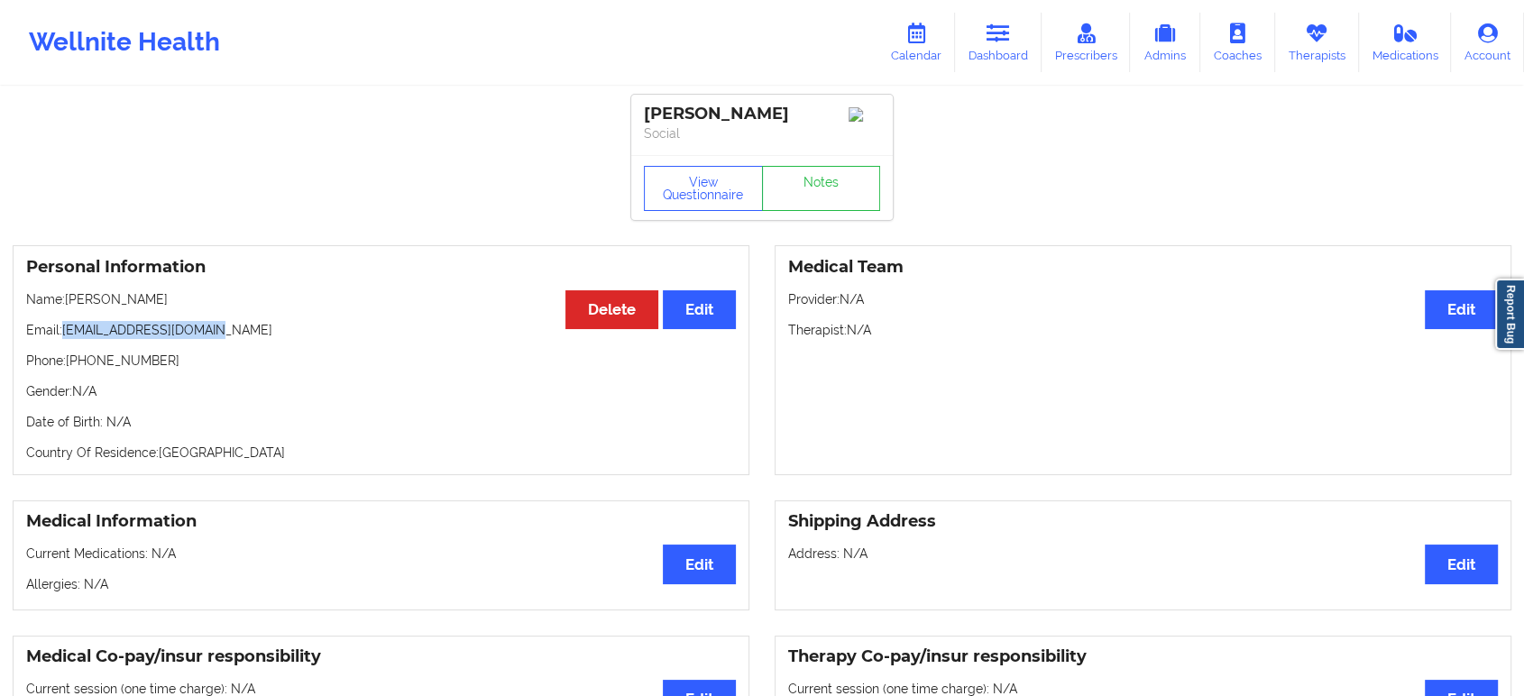
drag, startPoint x: 219, startPoint y: 335, endPoint x: 65, endPoint y: 333, distance: 154.2
click at [65, 333] on p "Email: gerrymike505@gmail.com" at bounding box center [381, 330] width 710 height 18
copy p "gerrymike505@gmail.com"
drag, startPoint x: 159, startPoint y: 368, endPoint x: 79, endPoint y: 368, distance: 79.4
click at [79, 368] on p "Phone: +15054590263" at bounding box center [381, 361] width 710 height 18
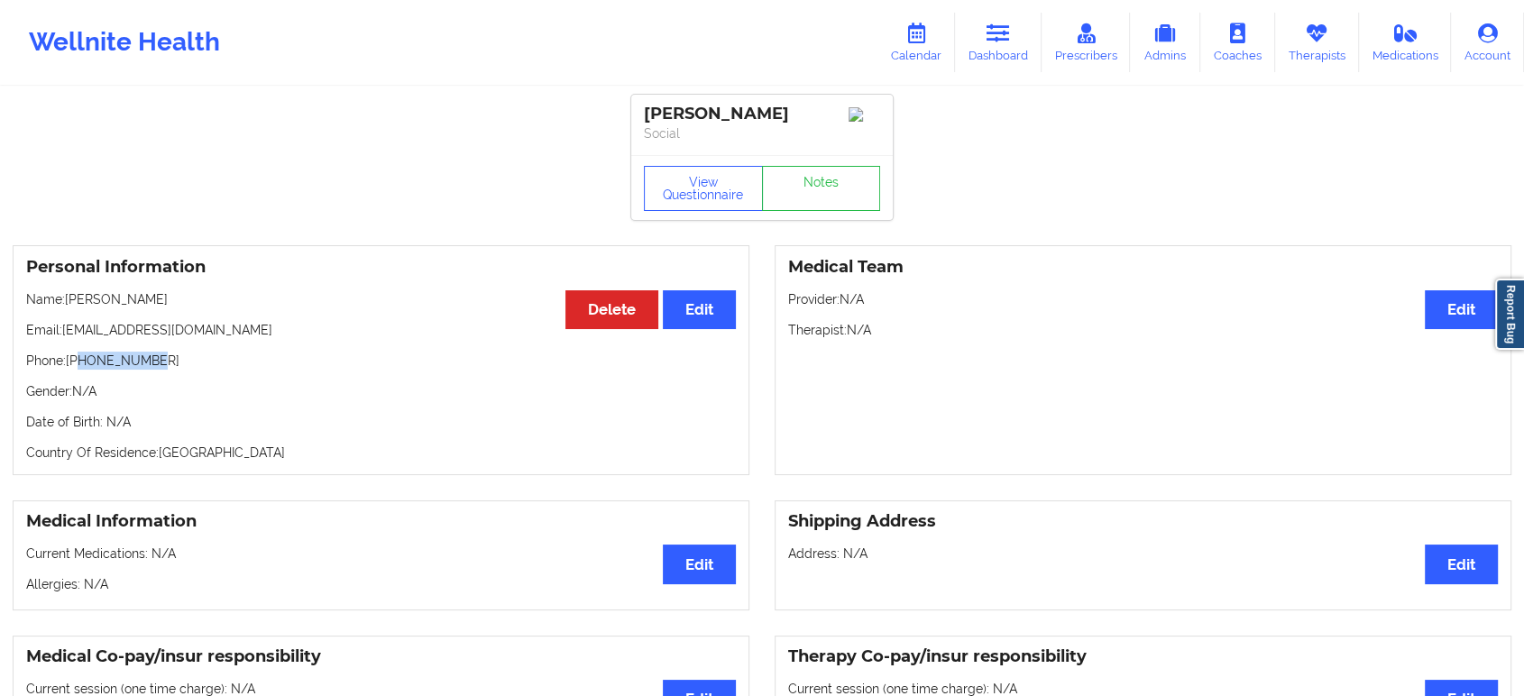
copy p "5054590263"
drag, startPoint x: 224, startPoint y: 336, endPoint x: 66, endPoint y: 335, distance: 157.8
click at [66, 335] on p "Email: gerrymike505@gmail.com" at bounding box center [381, 330] width 710 height 18
copy p "gerrymike505@gmail.com"
click at [1002, 39] on icon at bounding box center [998, 33] width 23 height 20
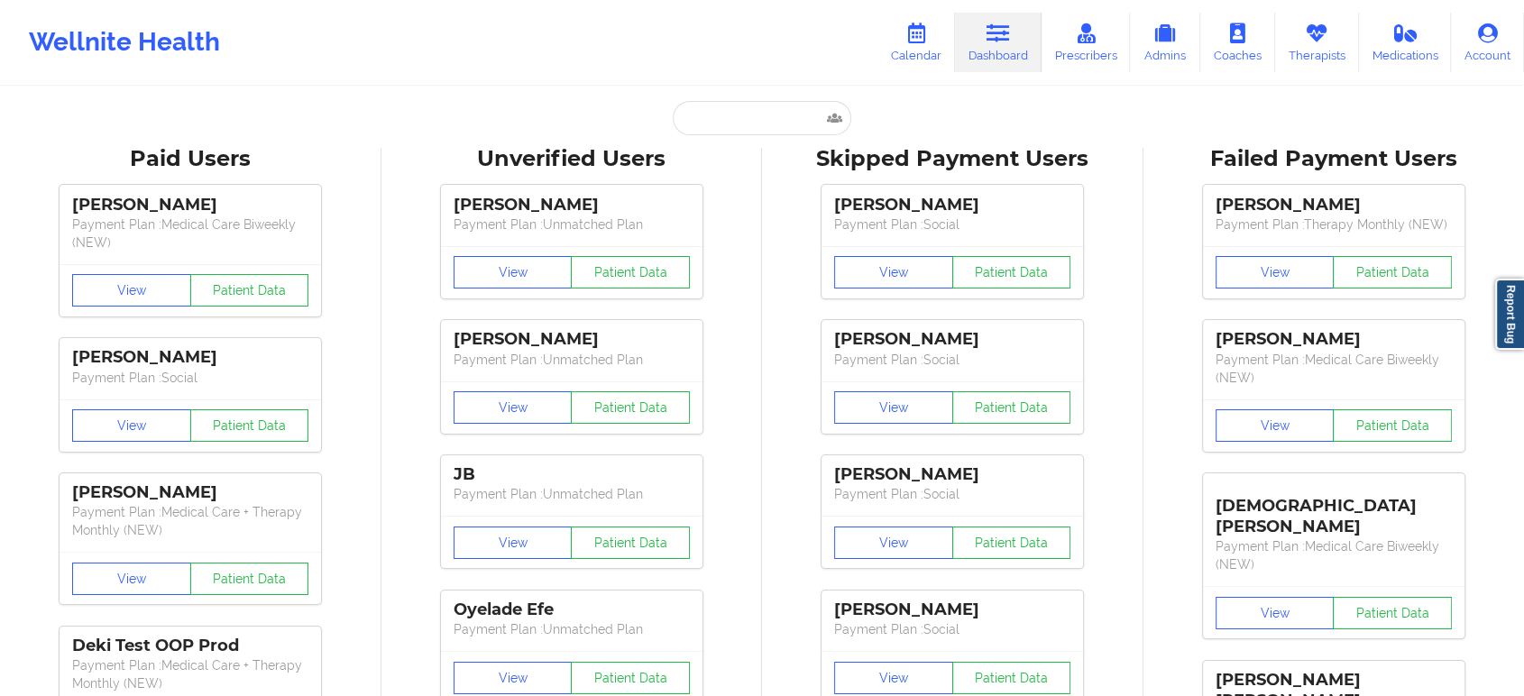
drag, startPoint x: 754, startPoint y: 141, endPoint x: 750, endPoint y: 123, distance: 18.4
click at [750, 120] on input "text" at bounding box center [762, 118] width 179 height 34
paste input "cwong2@yahoo.com"
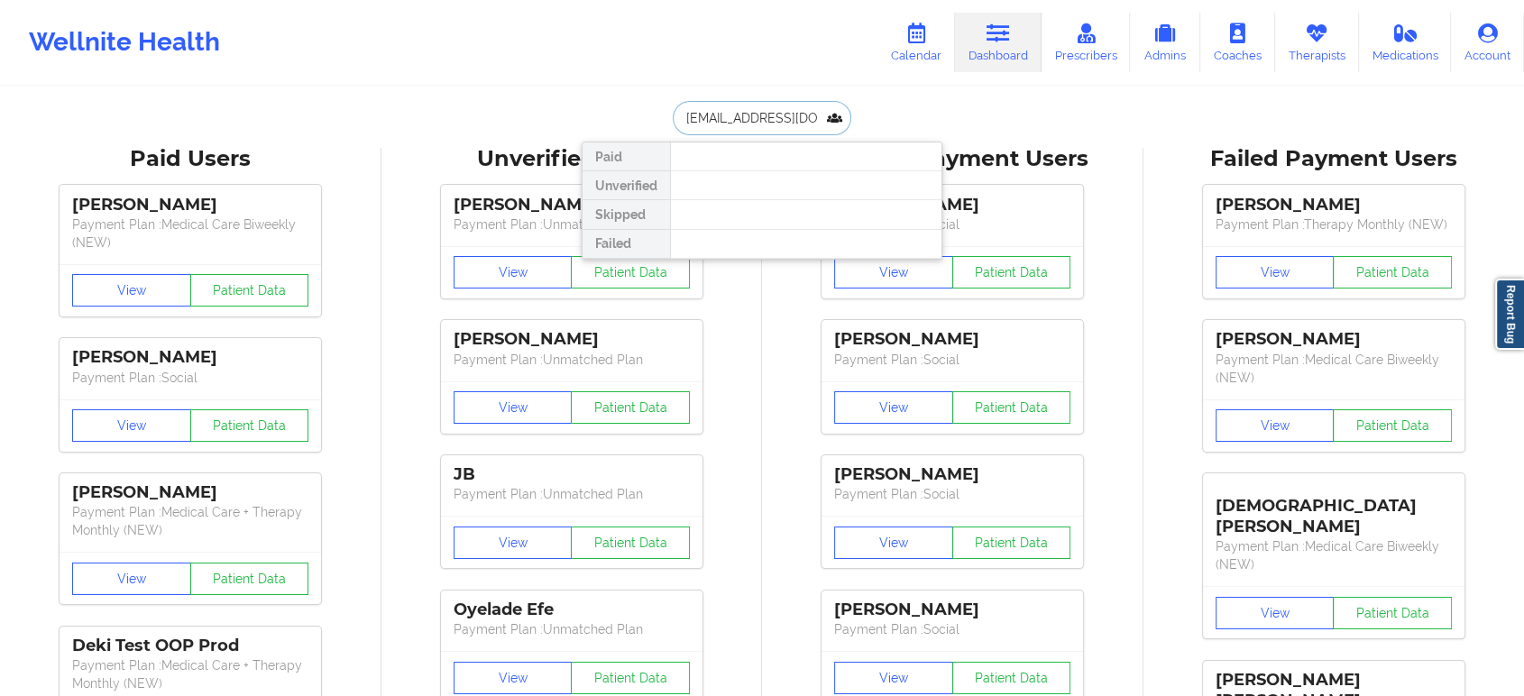
paste input "Joseph DeLabio"
type input "Joseph DeLabio"
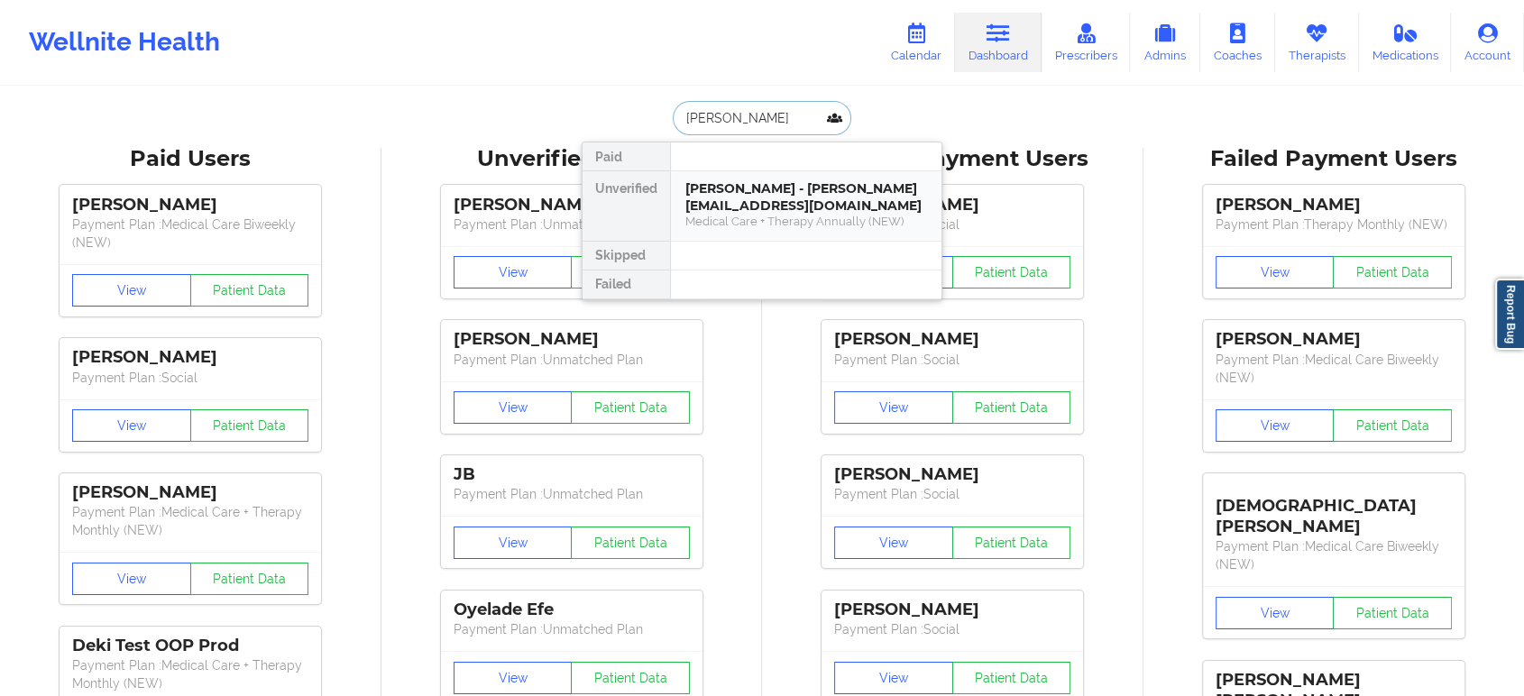
click at [823, 208] on div "Joseph DeLabio - josephdelabio@gmail.com" at bounding box center [806, 196] width 242 height 33
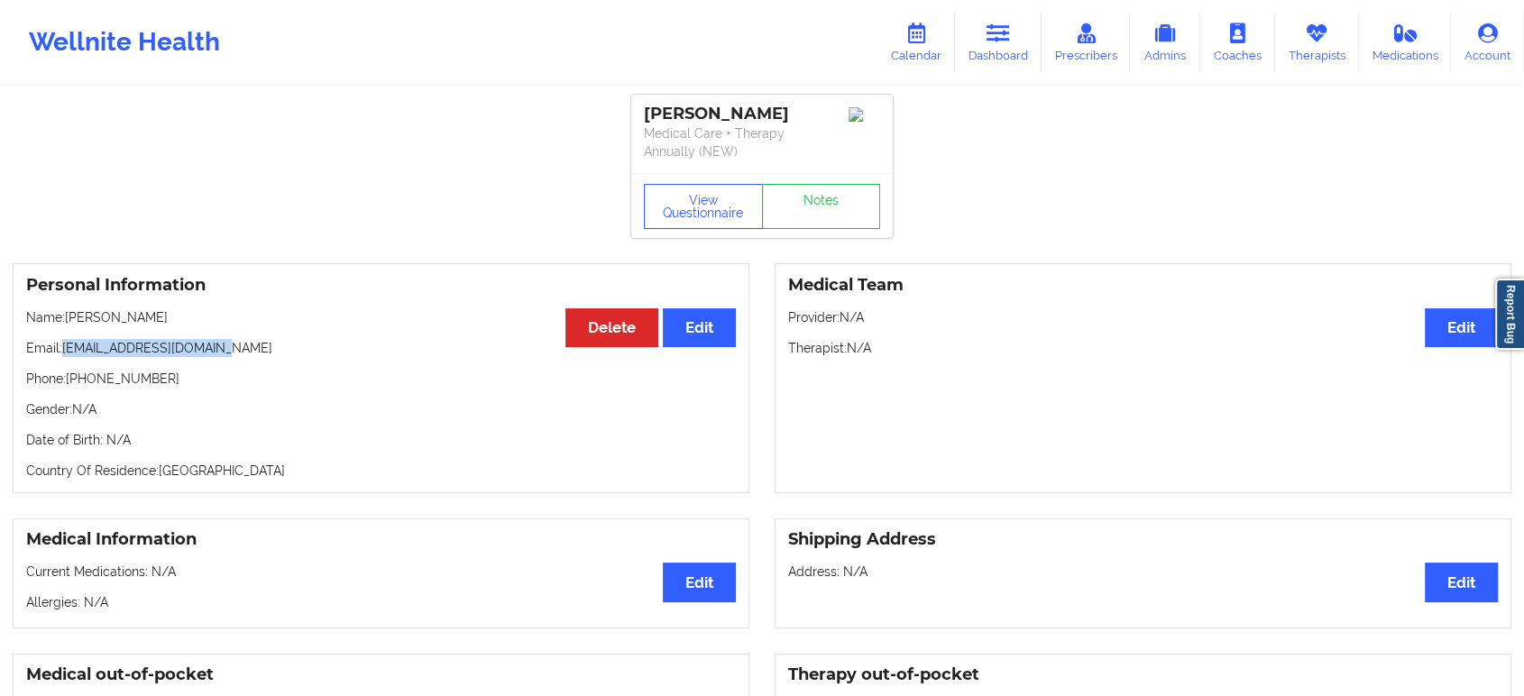
drag, startPoint x: 241, startPoint y: 349, endPoint x: 62, endPoint y: 352, distance: 178.6
click at [62, 352] on p "Email: josephdelabio@gmail.com" at bounding box center [381, 348] width 710 height 18
click at [994, 39] on icon at bounding box center [998, 33] width 23 height 20
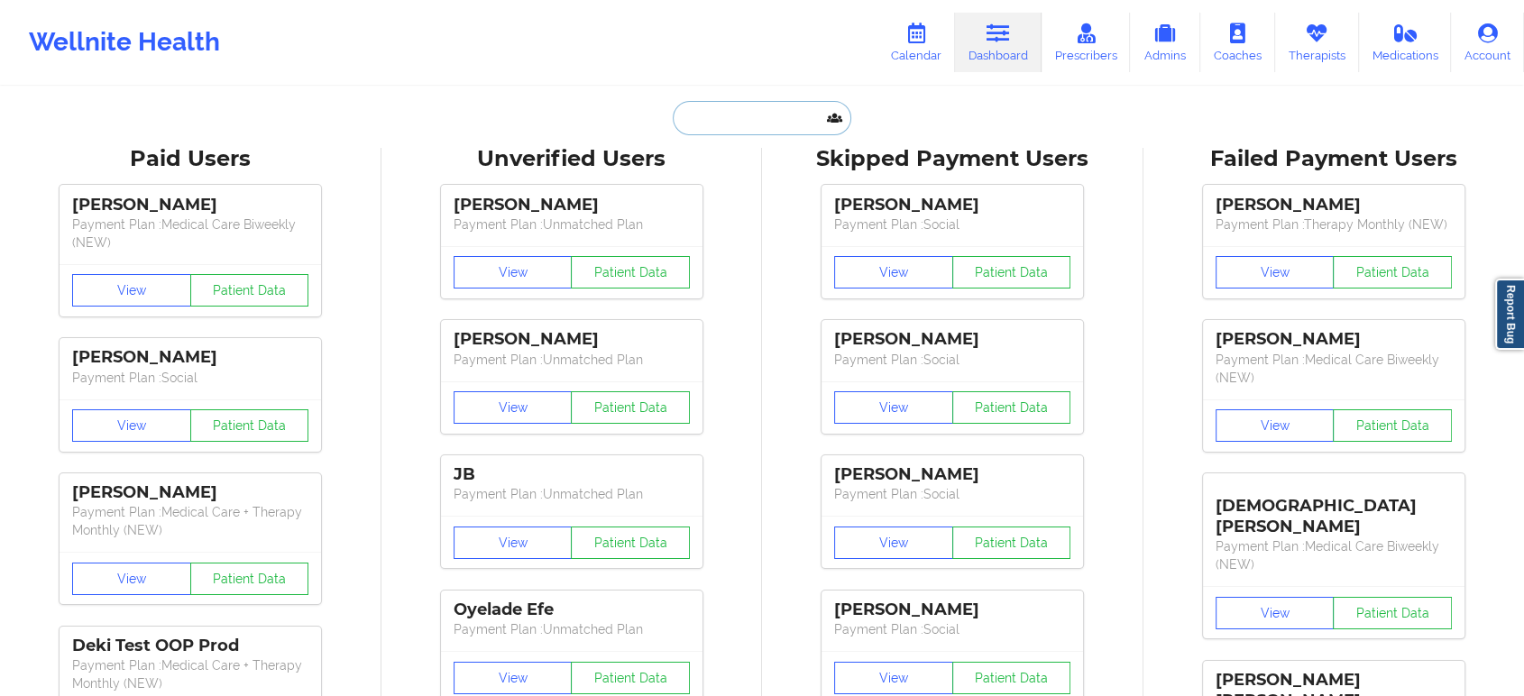
click at [750, 130] on input "text" at bounding box center [762, 118] width 179 height 34
paste input "Ryan Hanifin"
type input "Ryan Hanifin"
paste input "Matthew Kimick"
type input "Matthew Kimick"
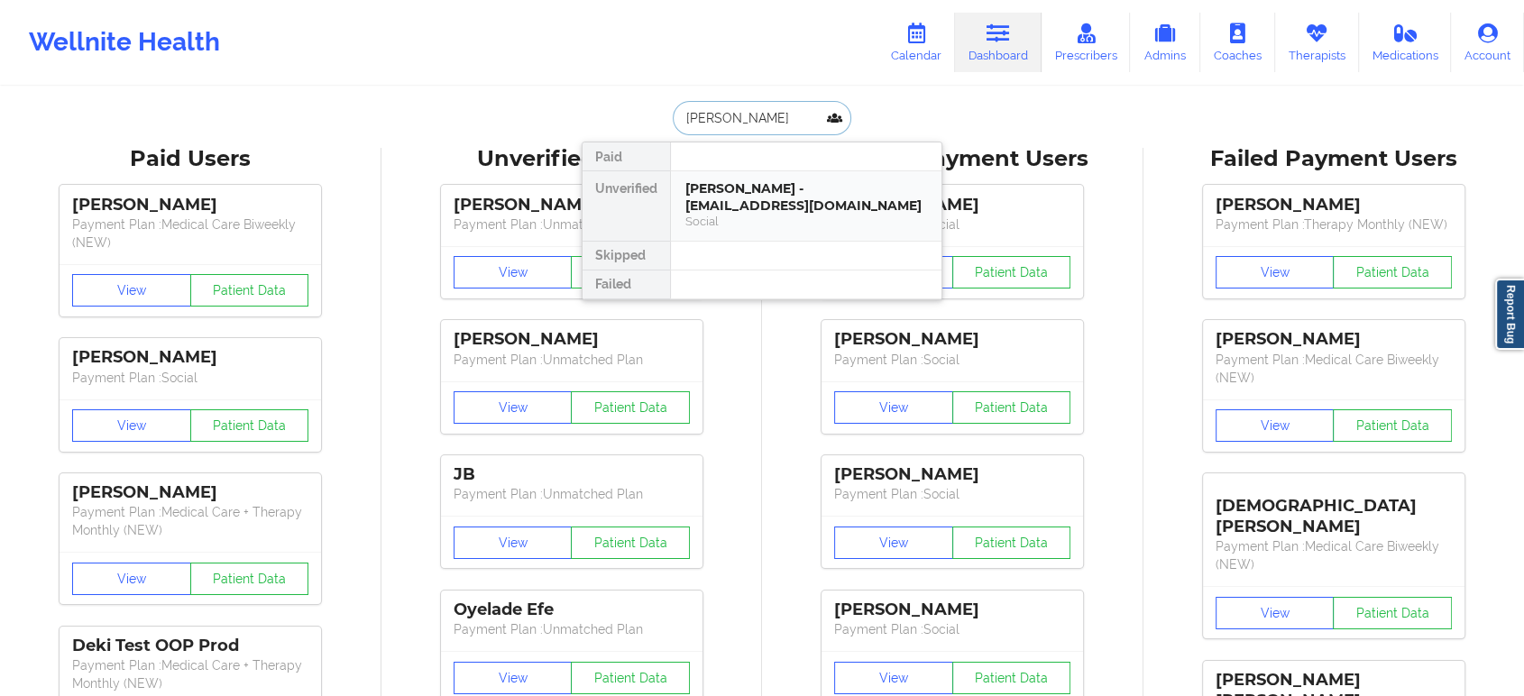
click at [790, 190] on div "Matthew Kimick - mkimick5@gmail.com" at bounding box center [806, 196] width 242 height 33
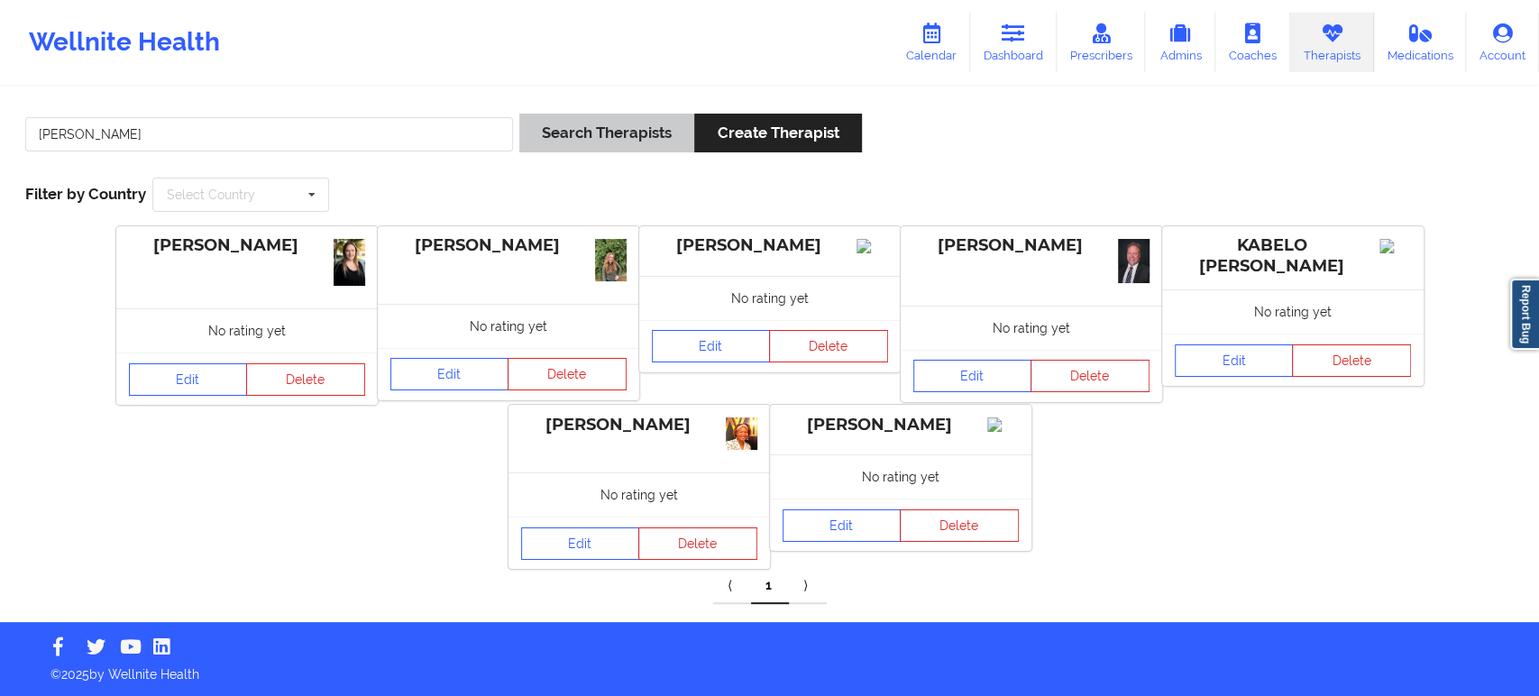
type input "[PERSON_NAME]"
click at [558, 139] on button "Search Therapists" at bounding box center [606, 133] width 175 height 39
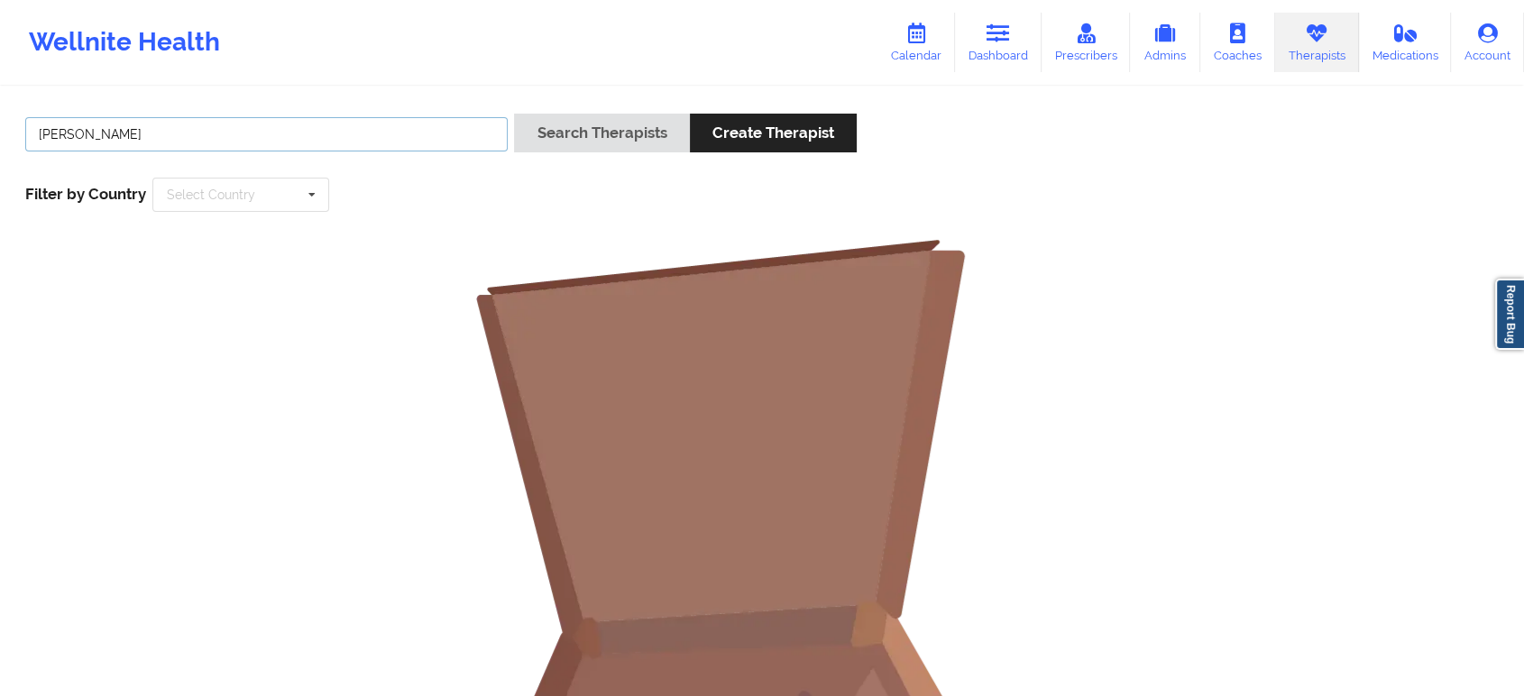
click at [404, 121] on input "[PERSON_NAME]" at bounding box center [266, 134] width 482 height 34
paste input "W"
type input "[PERSON_NAME]"
click at [546, 142] on button "Search Therapists" at bounding box center [601, 133] width 175 height 39
click at [425, 137] on input "[PERSON_NAME]" at bounding box center [266, 134] width 482 height 34
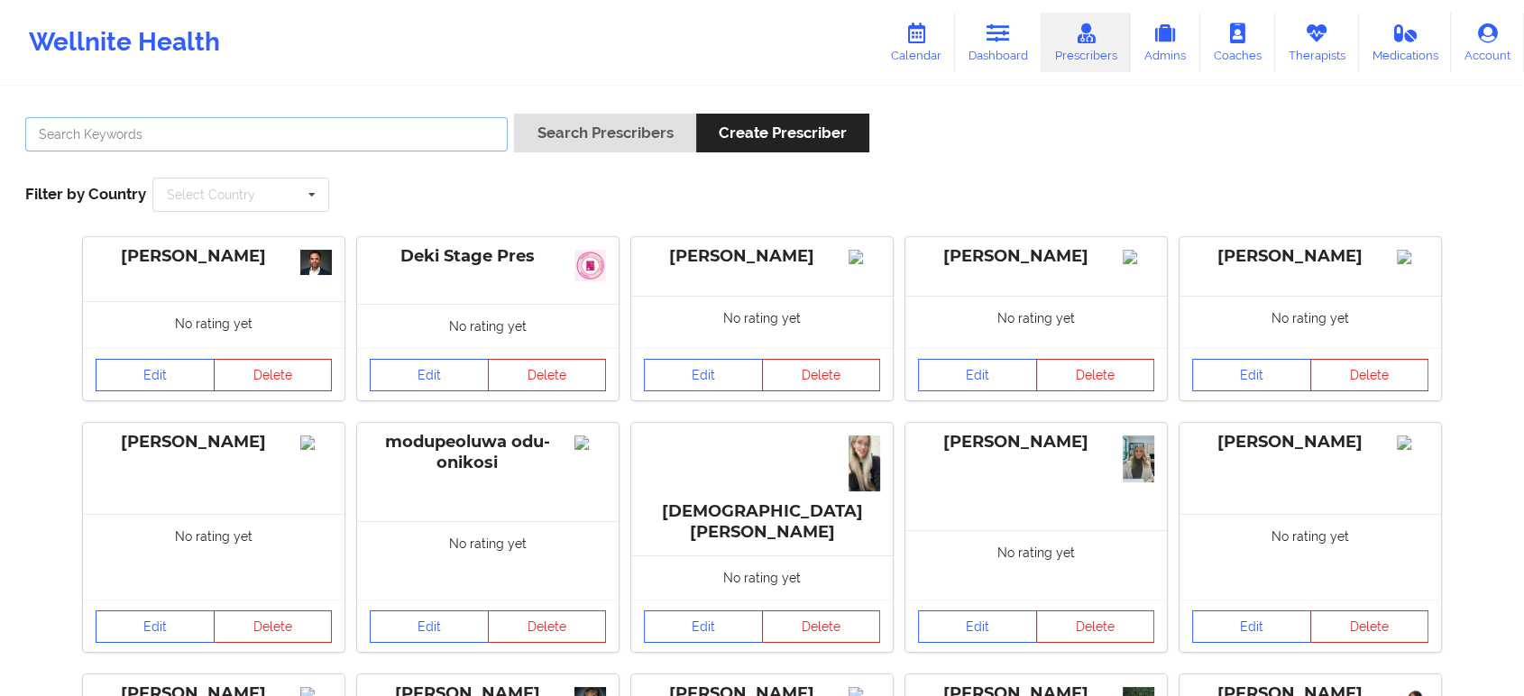
click at [394, 123] on input "text" at bounding box center [266, 134] width 482 height 34
paste input "Amy Halenski"
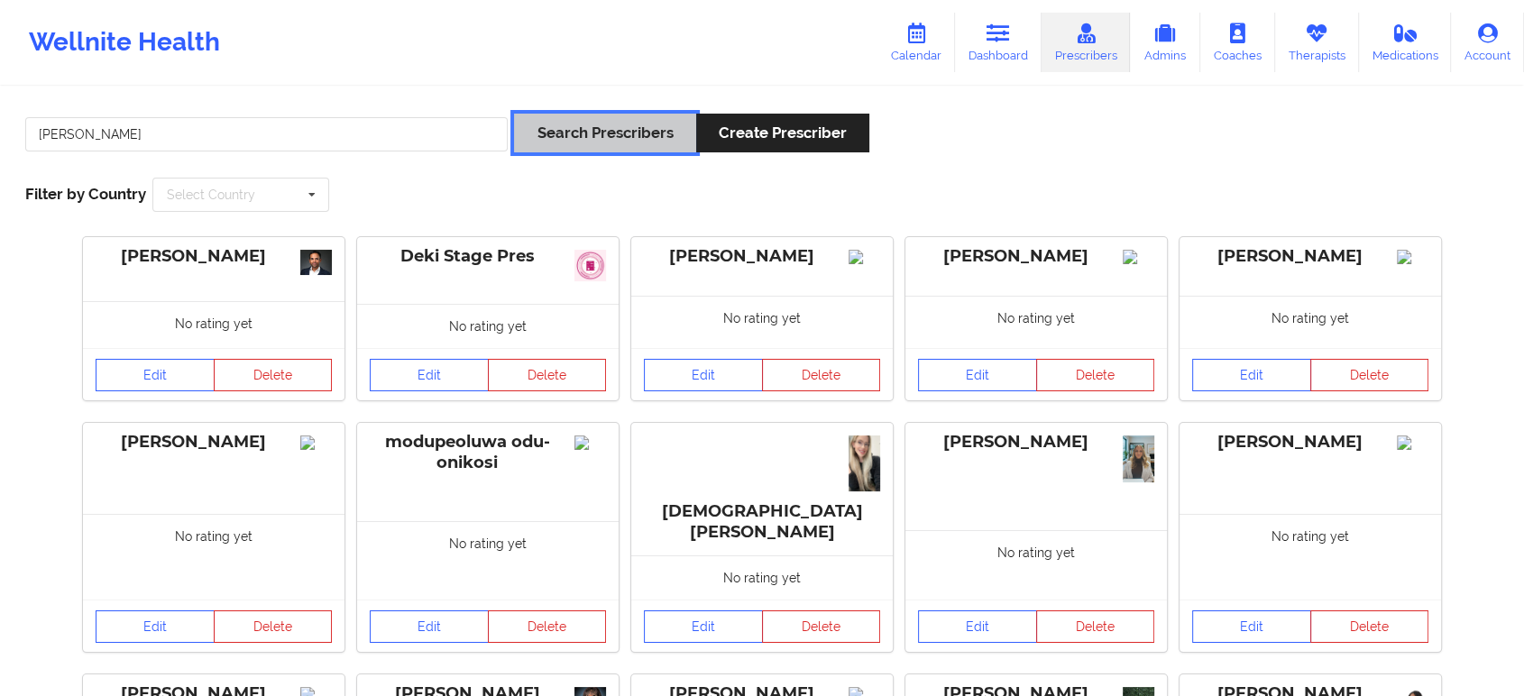
click at [599, 140] on button "Search Prescribers" at bounding box center [604, 133] width 181 height 39
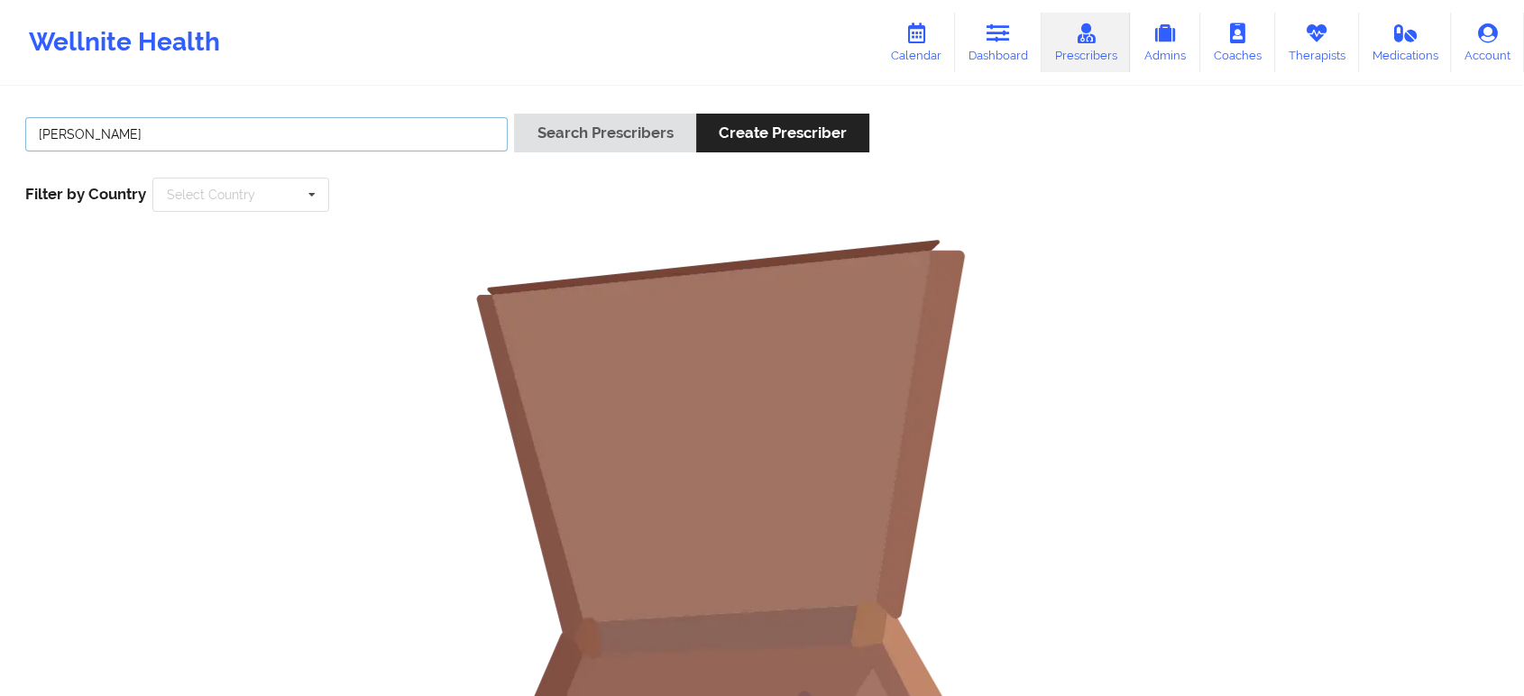
click at [343, 136] on input "Amy Halenski" at bounding box center [266, 134] width 482 height 34
type input "Amy"
click at [591, 126] on button "Search Prescribers" at bounding box center [604, 133] width 181 height 39
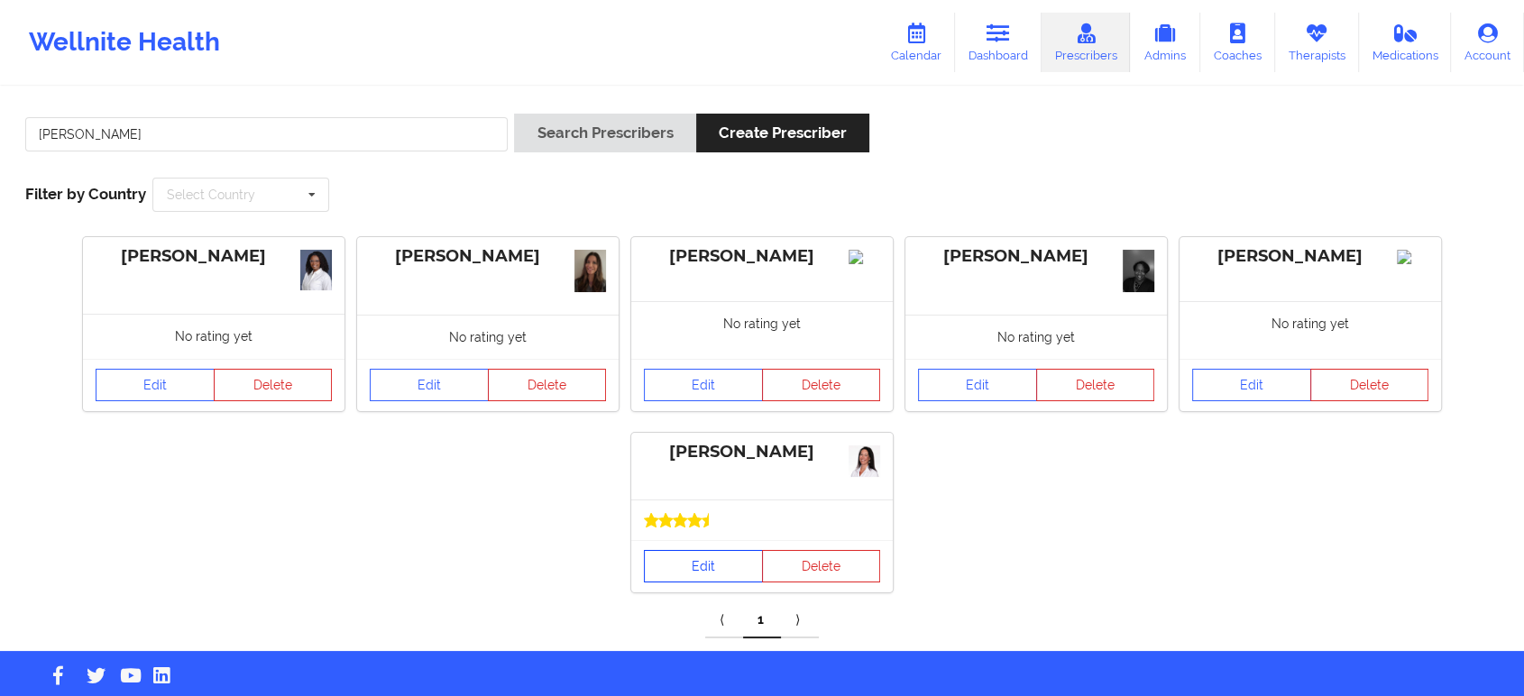
click at [715, 564] on link "Edit" at bounding box center [703, 566] width 119 height 32
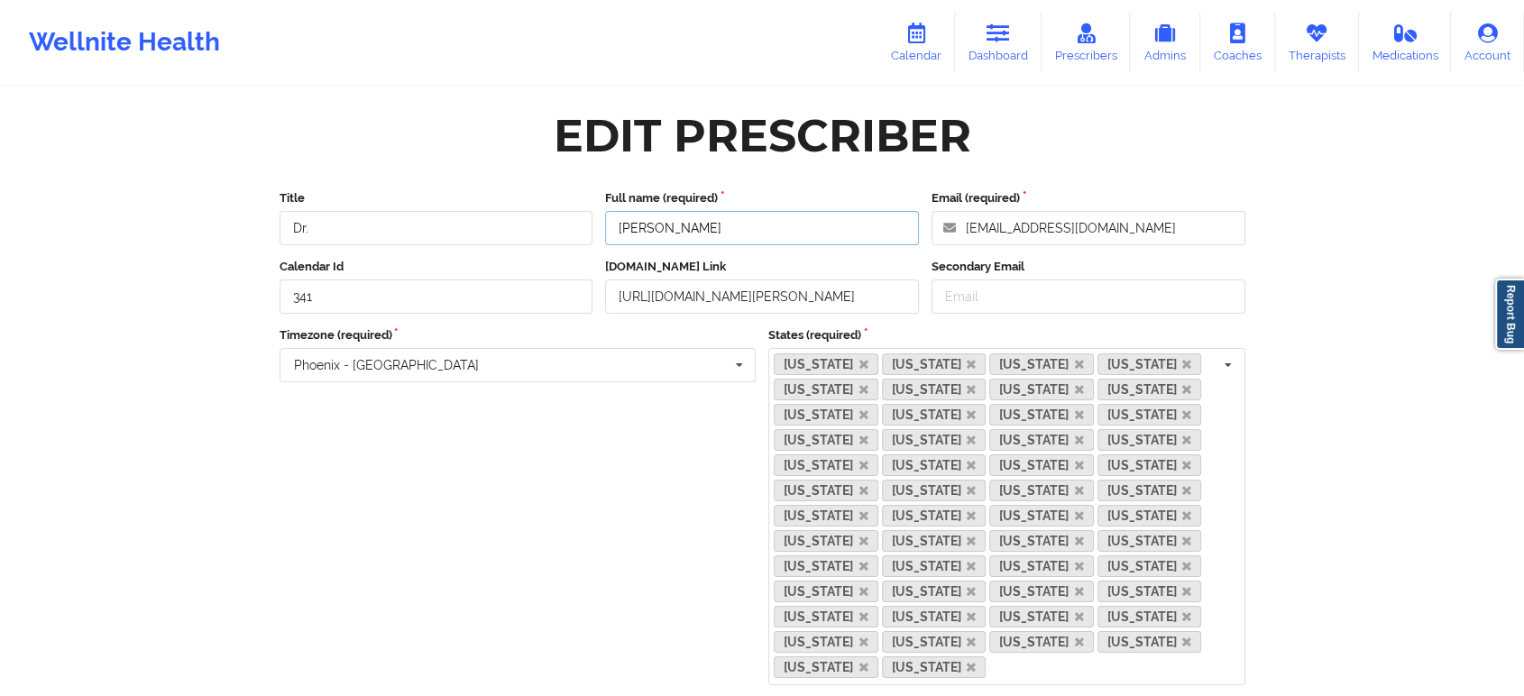
drag, startPoint x: 736, startPoint y: 227, endPoint x: 616, endPoint y: 221, distance: 120.1
click at [616, 221] on input "Amy Halanski" at bounding box center [762, 228] width 314 height 34
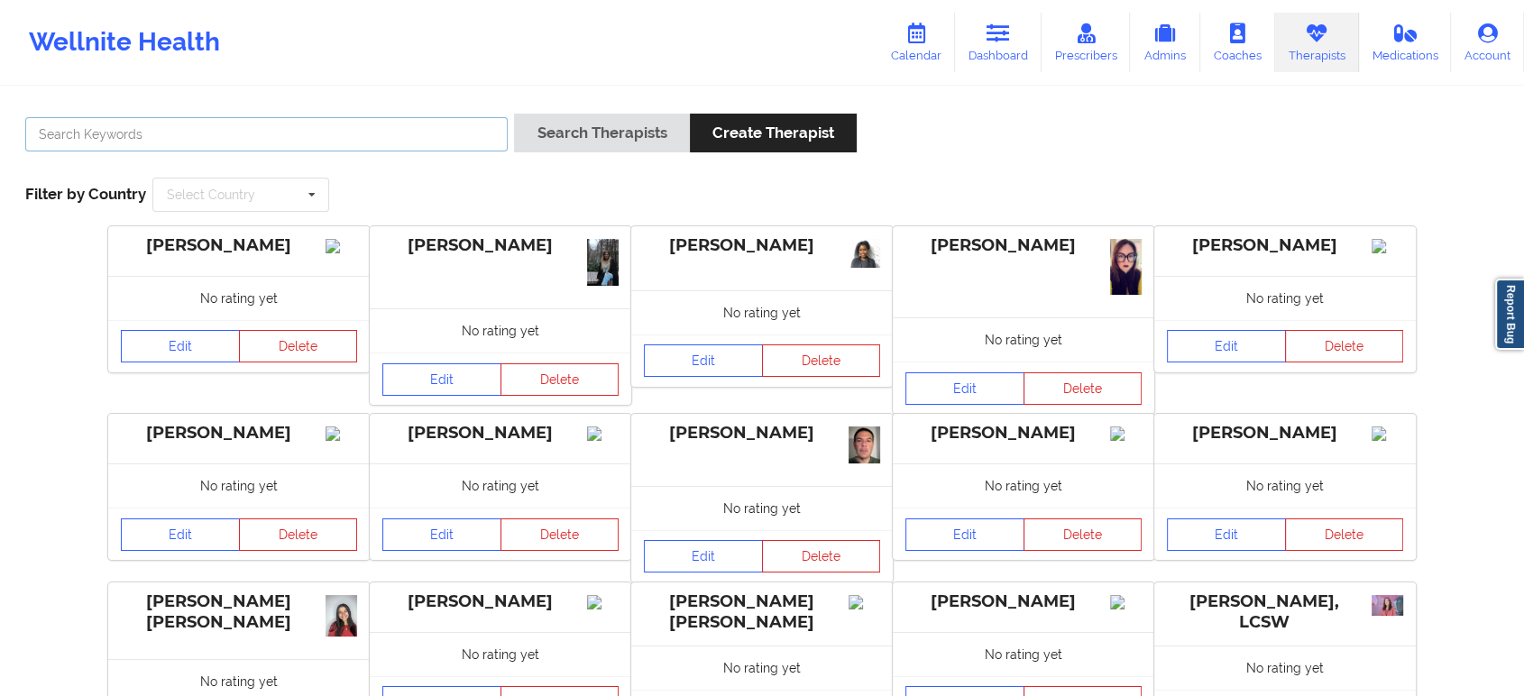
click at [397, 126] on input "text" at bounding box center [266, 134] width 482 height 34
paste input "[PERSON_NAME]"
type input "[PERSON_NAME]"
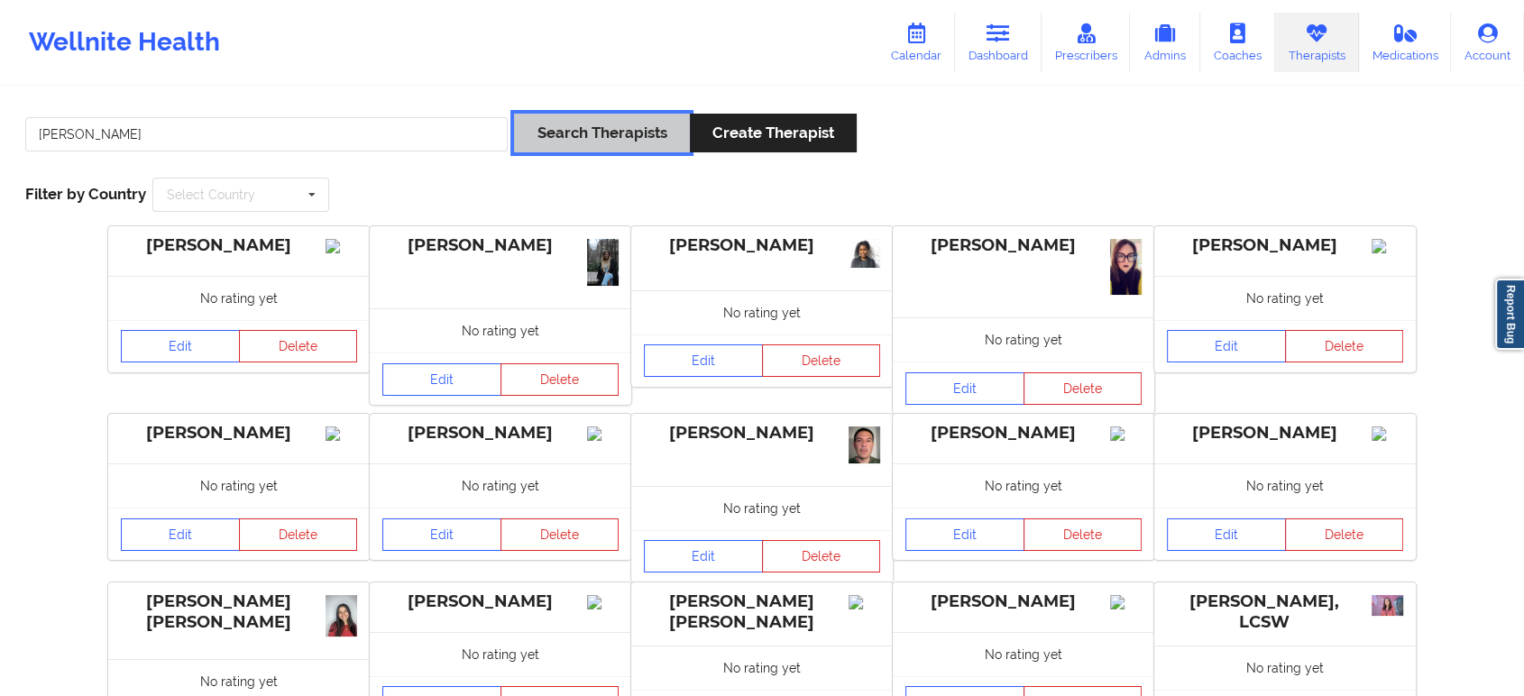
click at [529, 135] on button "Search Therapists" at bounding box center [601, 133] width 175 height 39
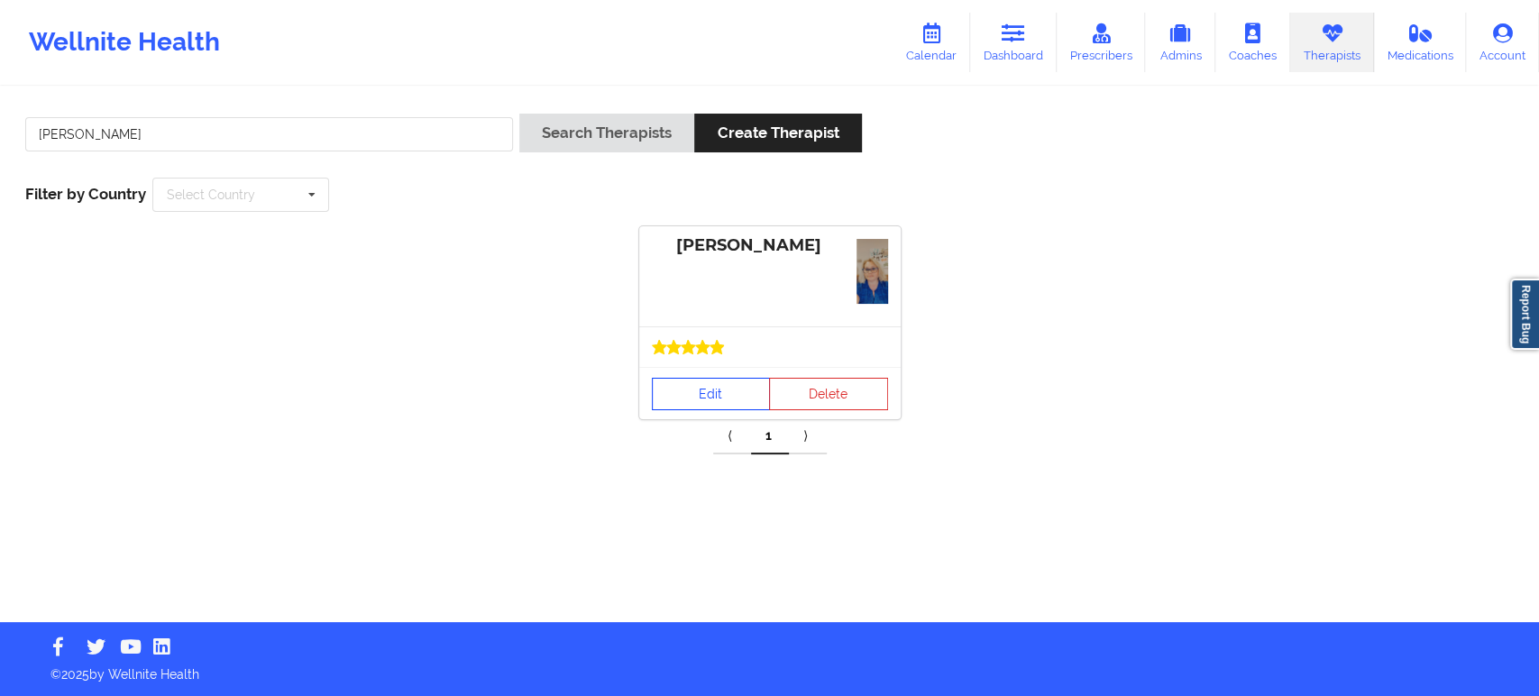
click at [709, 395] on link "Edit" at bounding box center [711, 394] width 119 height 32
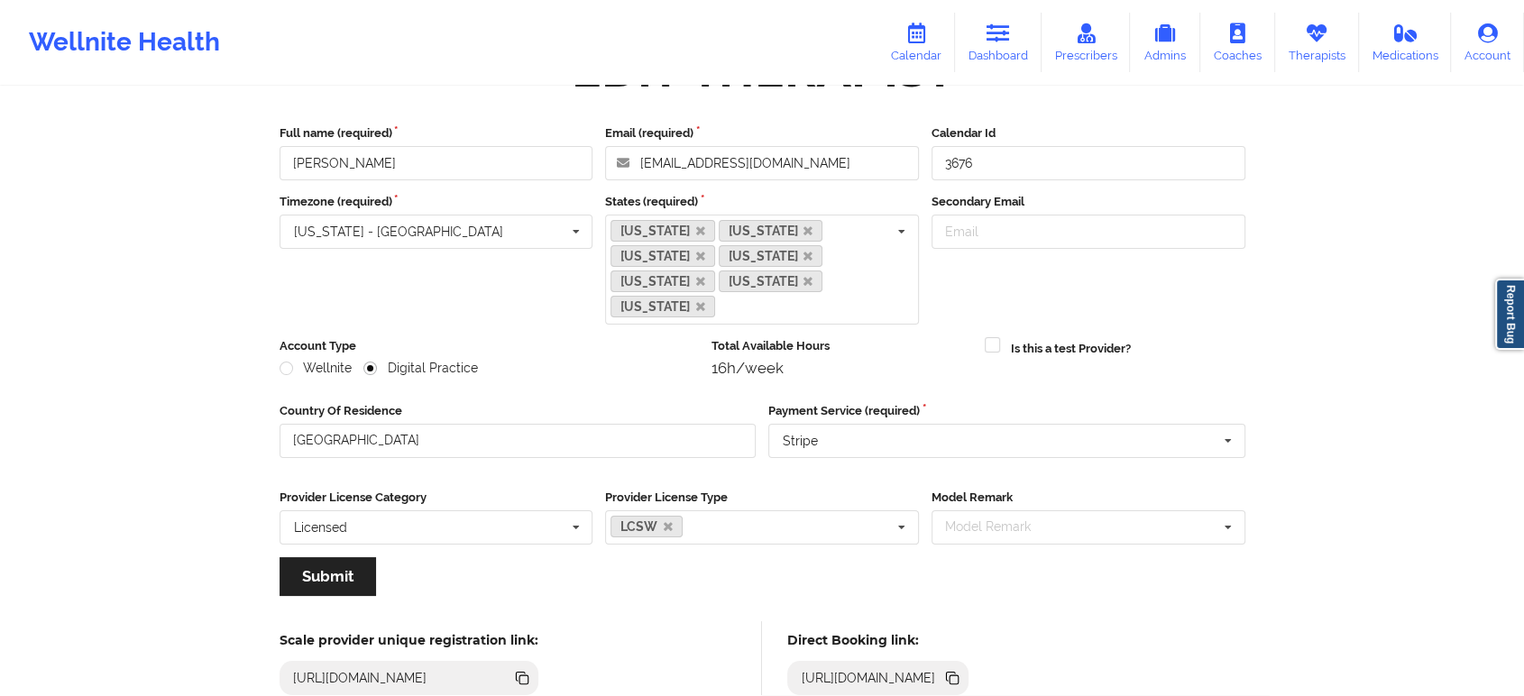
scroll to position [100, 0]
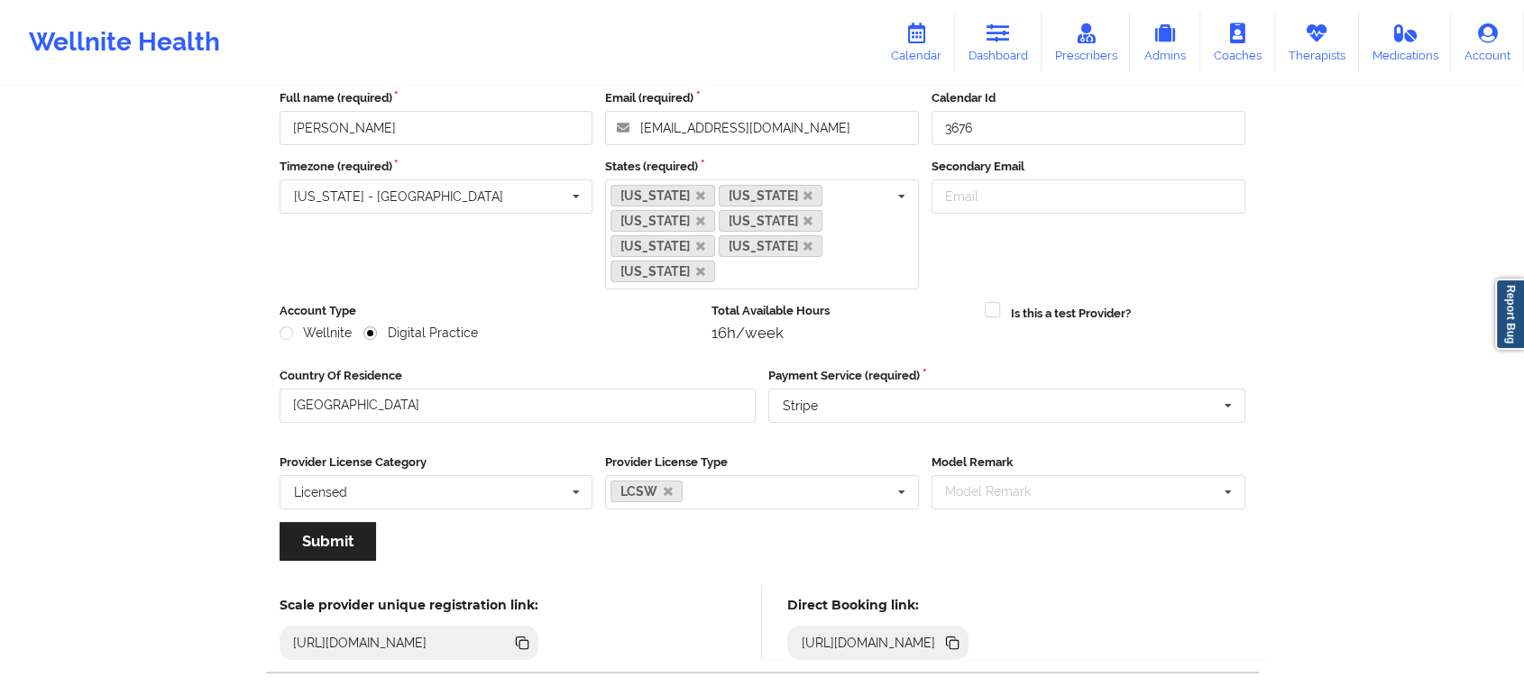
click at [959, 640] on icon at bounding box center [954, 644] width 9 height 9
click at [1317, 18] on link "Therapists" at bounding box center [1317, 43] width 84 height 60
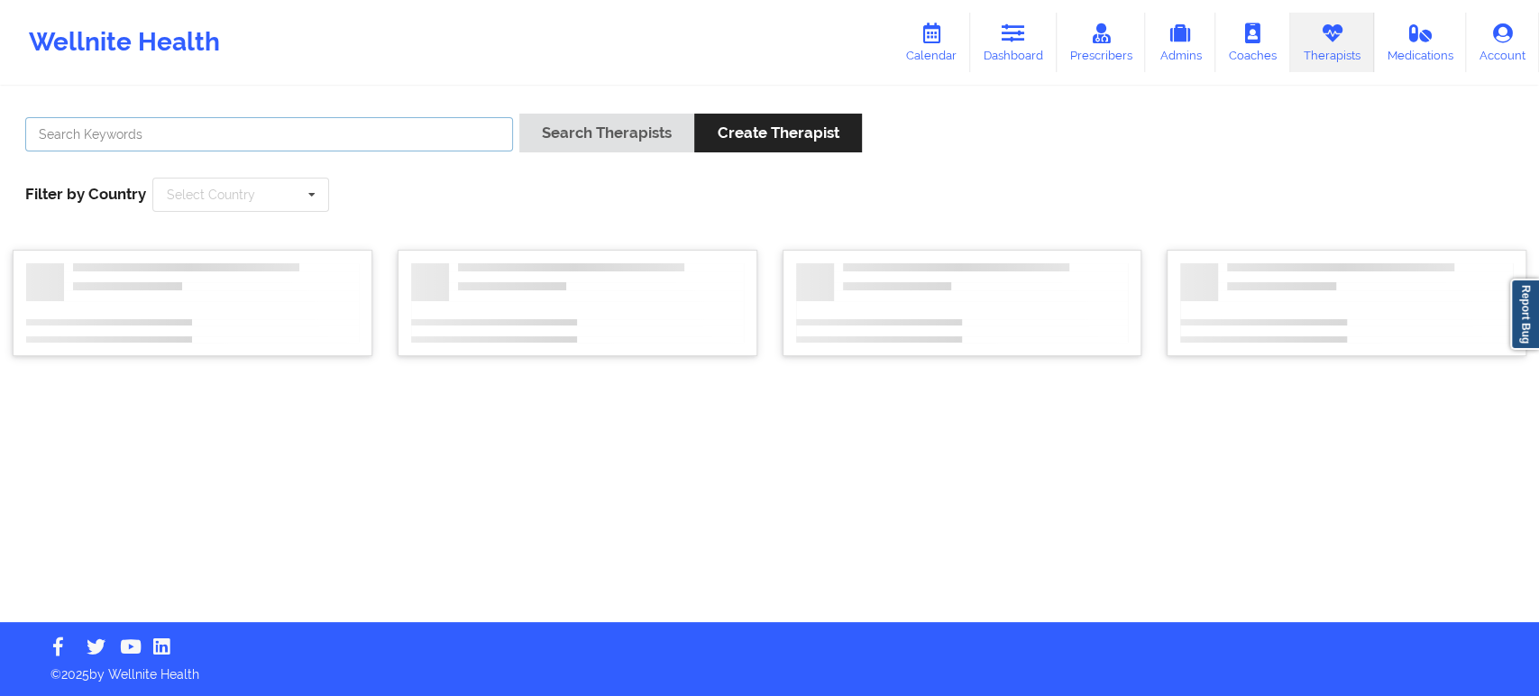
click at [414, 123] on input "text" at bounding box center [269, 134] width 488 height 34
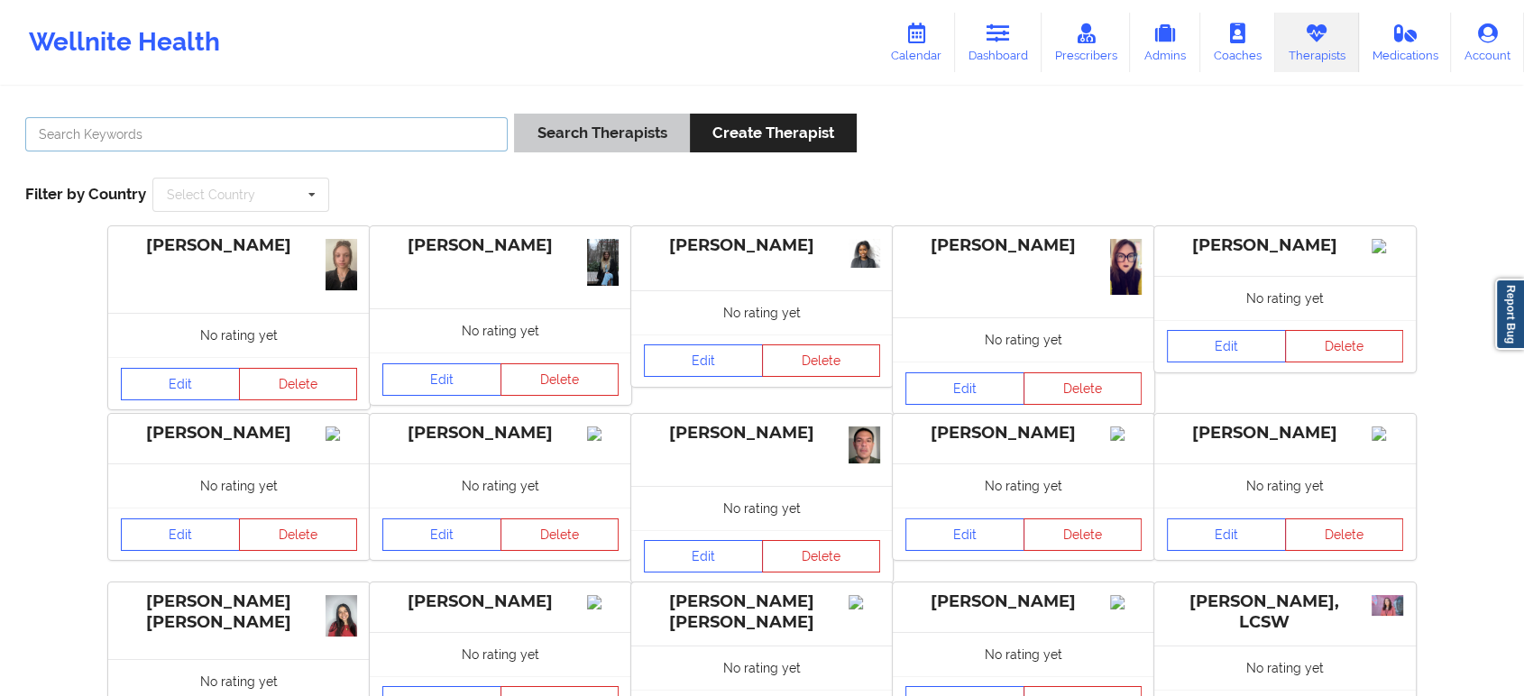
paste input "Dijana Behremovic-Durmic"
type input "Dijana Behremovic-Durmic"
click at [615, 147] on button "Search Therapists" at bounding box center [601, 133] width 175 height 39
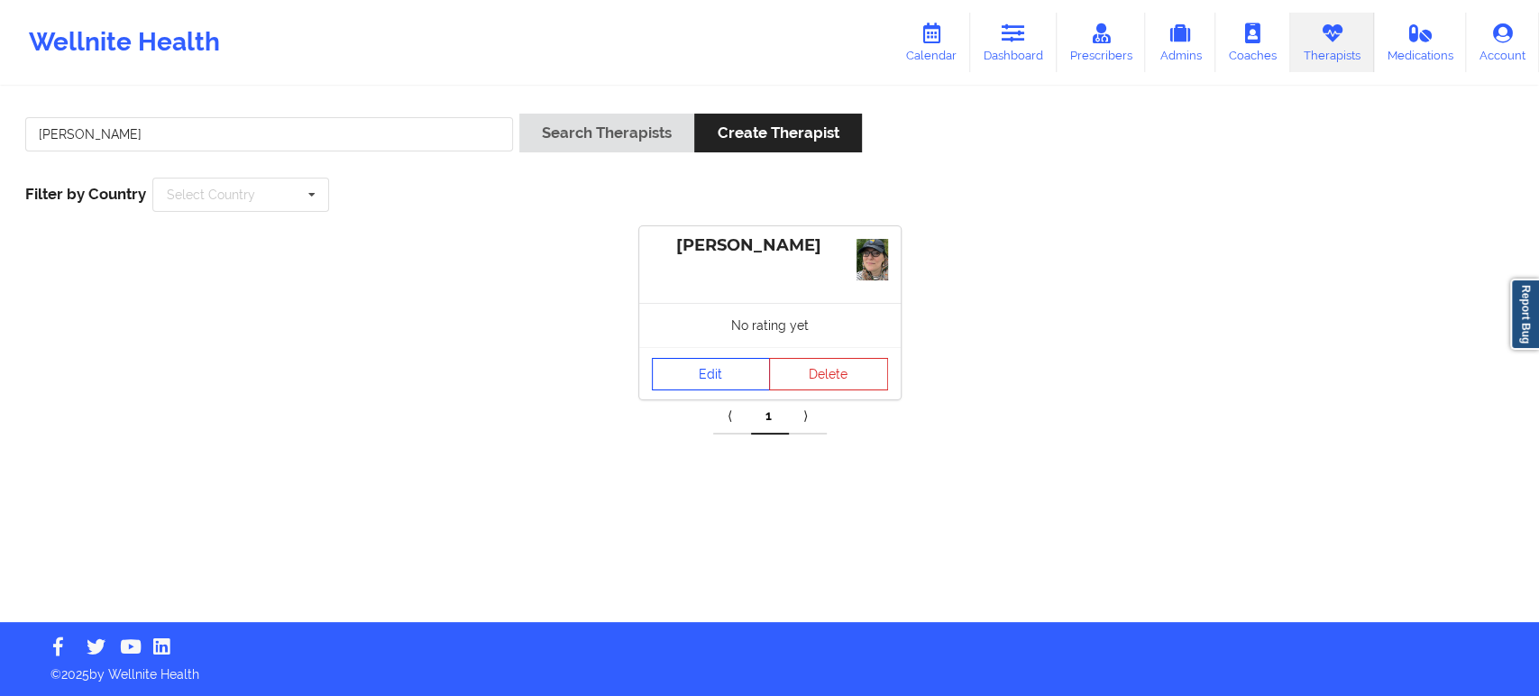
click at [694, 372] on link "Edit" at bounding box center [711, 374] width 119 height 32
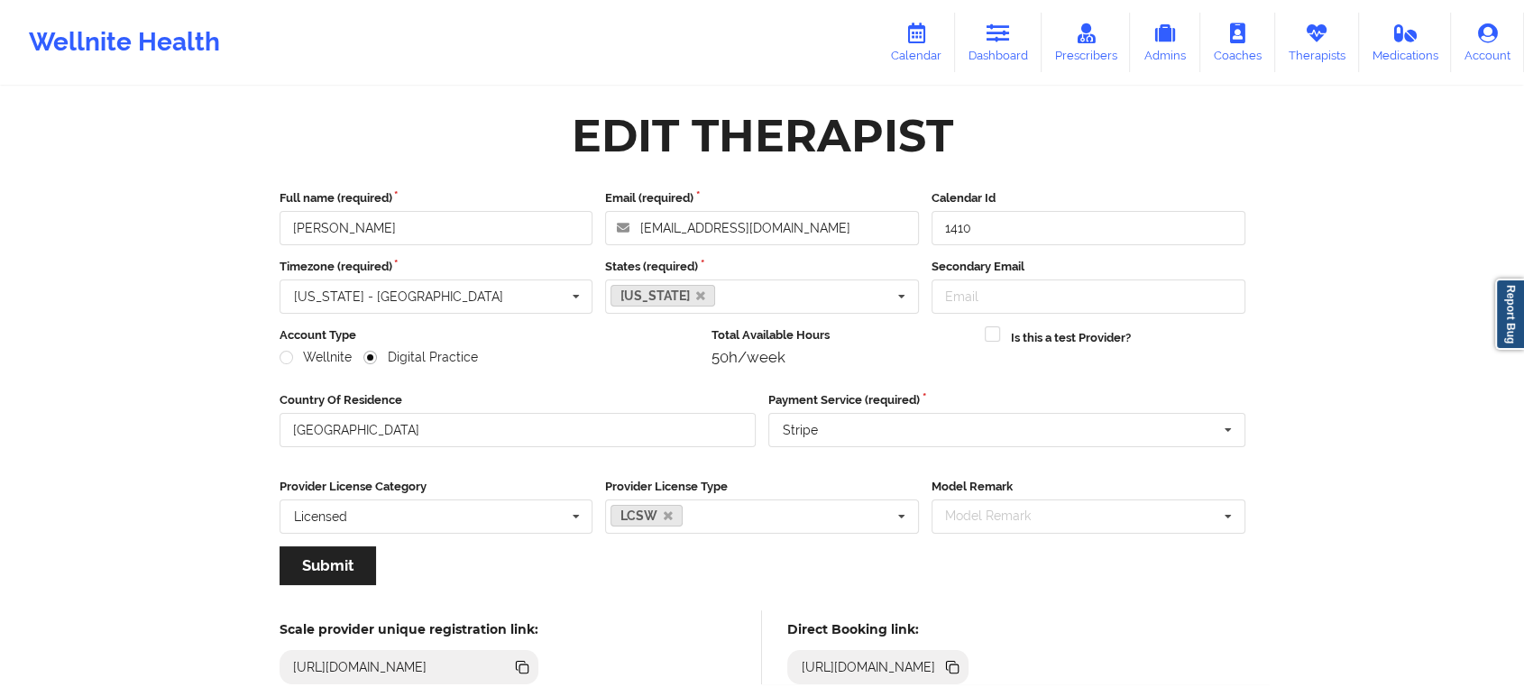
click at [959, 666] on icon at bounding box center [954, 669] width 9 height 9
click at [1328, 50] on link "Therapists" at bounding box center [1317, 43] width 84 height 60
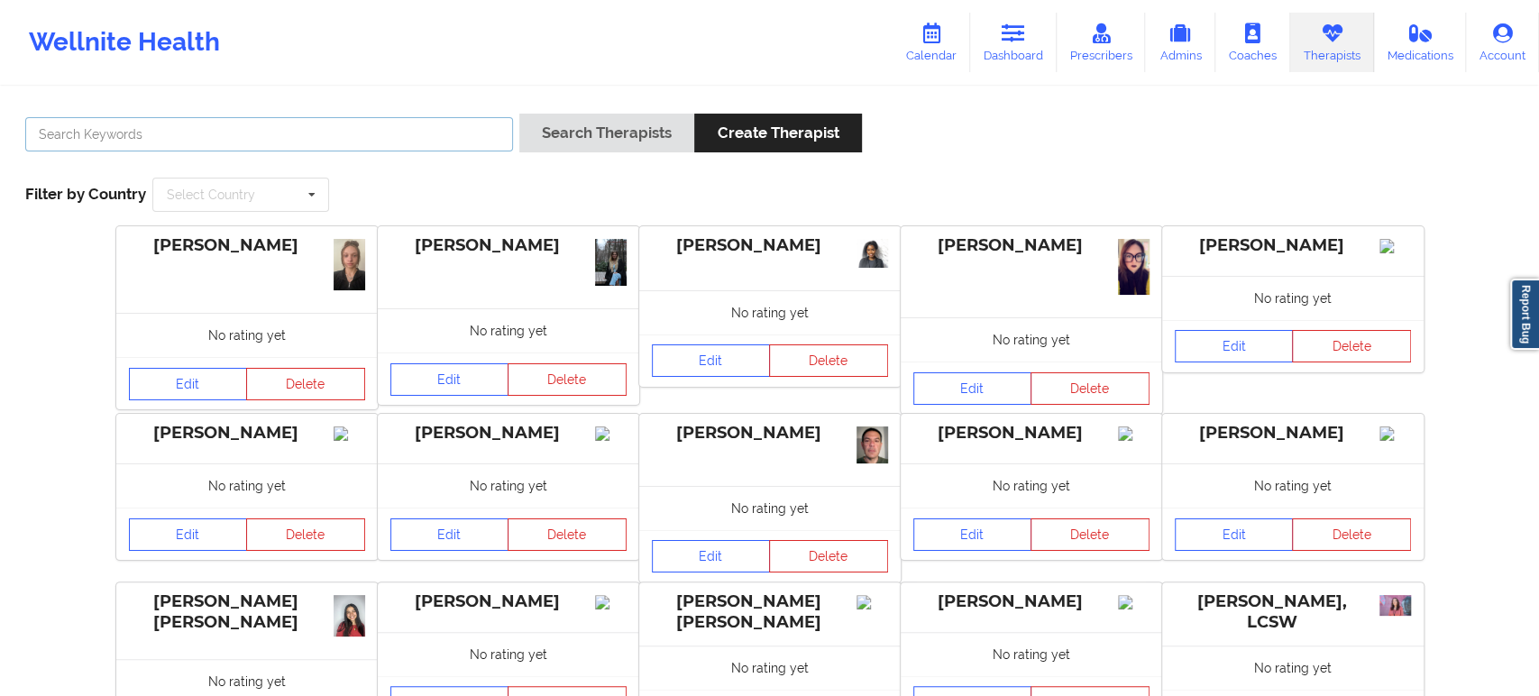
click at [426, 129] on input "text" at bounding box center [269, 134] width 488 height 34
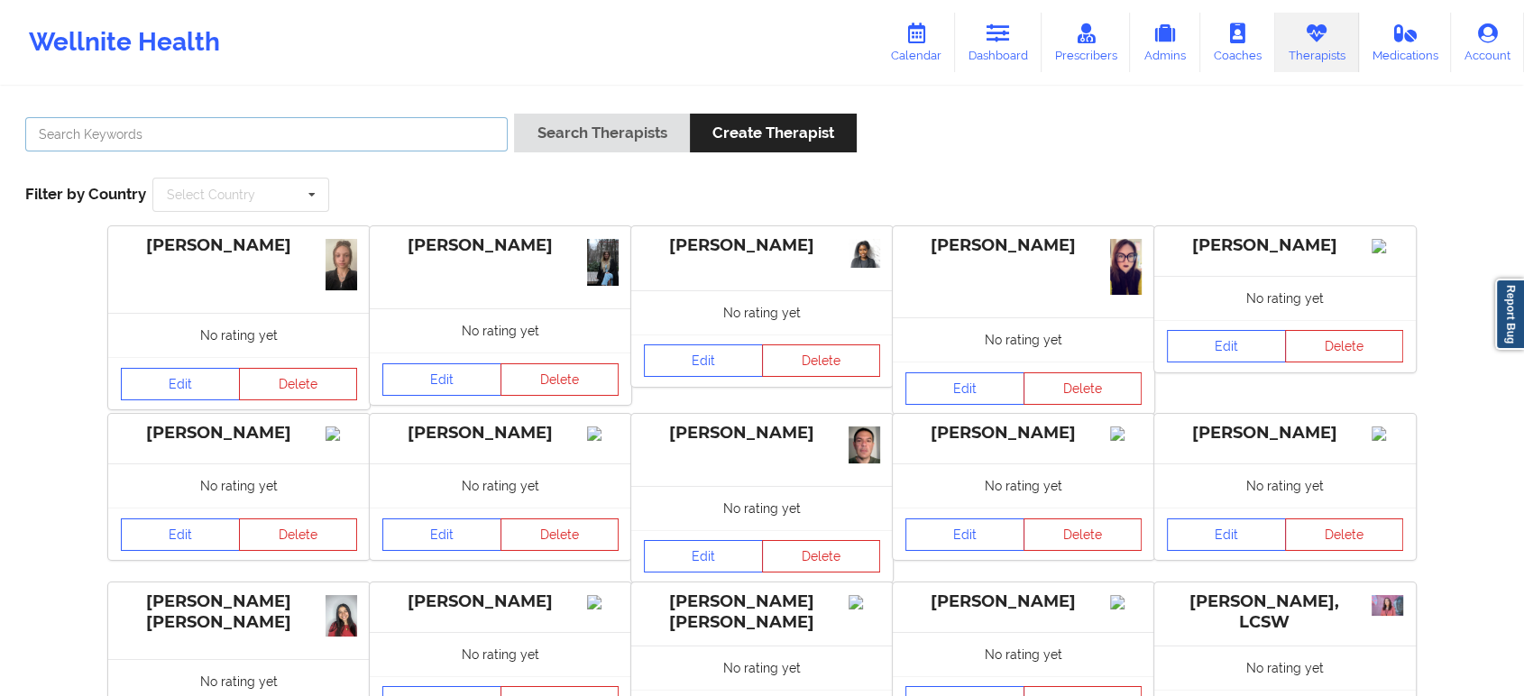
paste input "Dashima Green"
type input "Dashima Green"
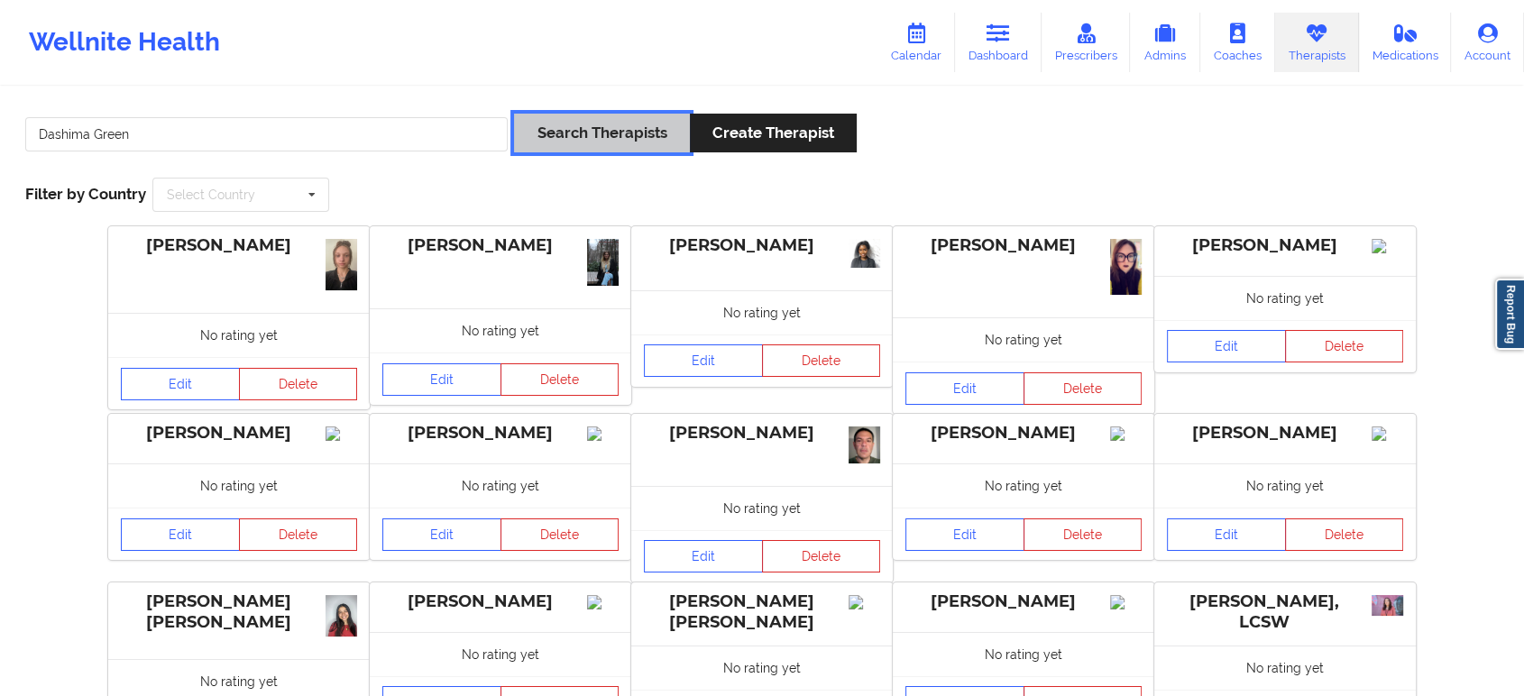
click at [618, 115] on button "Search Therapists" at bounding box center [601, 133] width 175 height 39
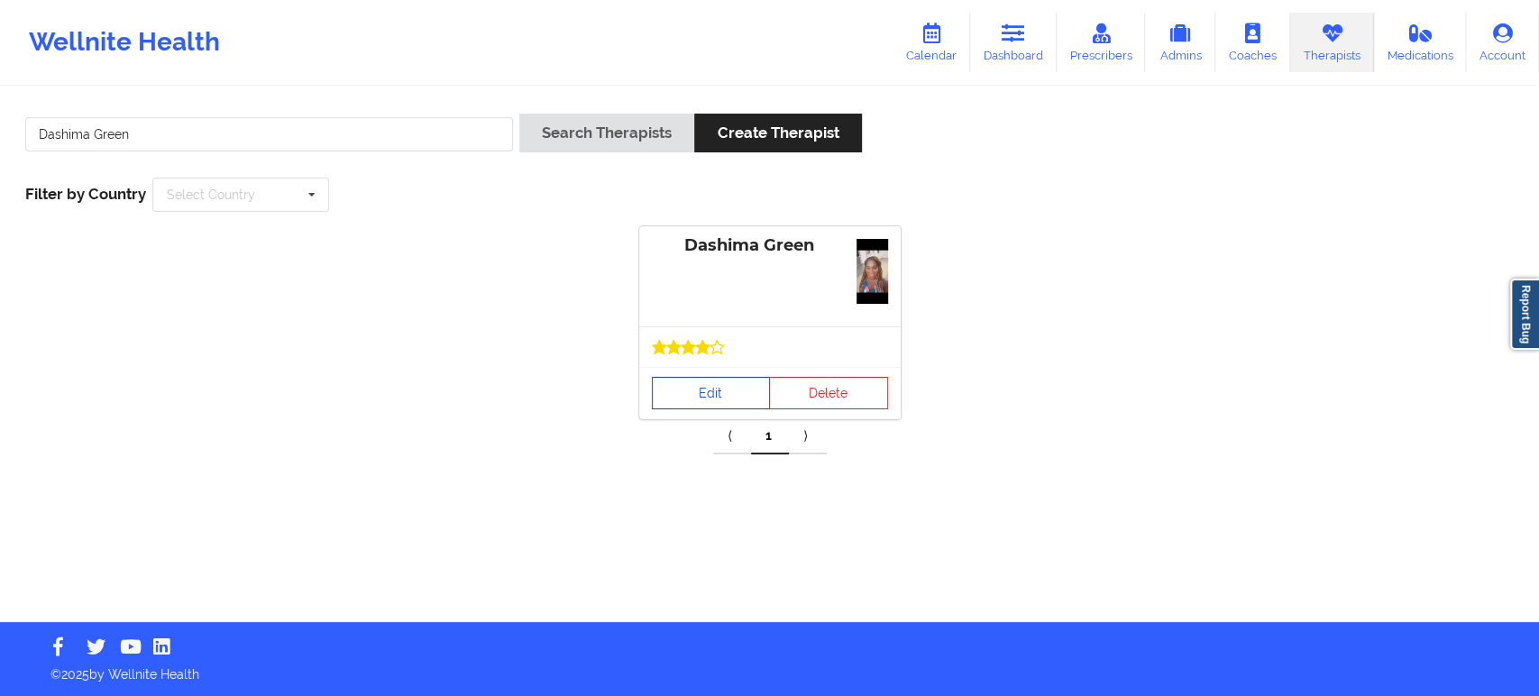
click at [722, 398] on link "Edit" at bounding box center [711, 393] width 119 height 32
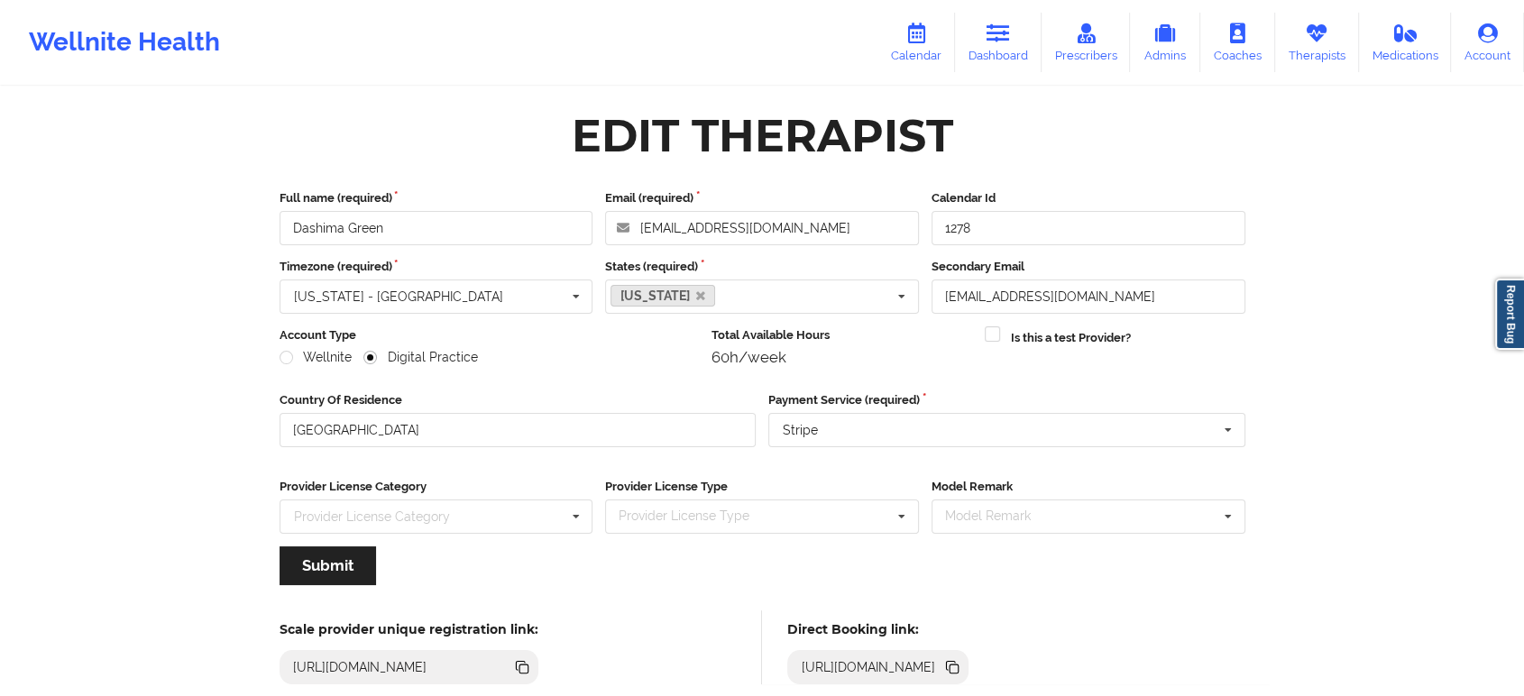
click at [959, 671] on icon at bounding box center [954, 669] width 9 height 9
